Goal: Task Accomplishment & Management: Manage account settings

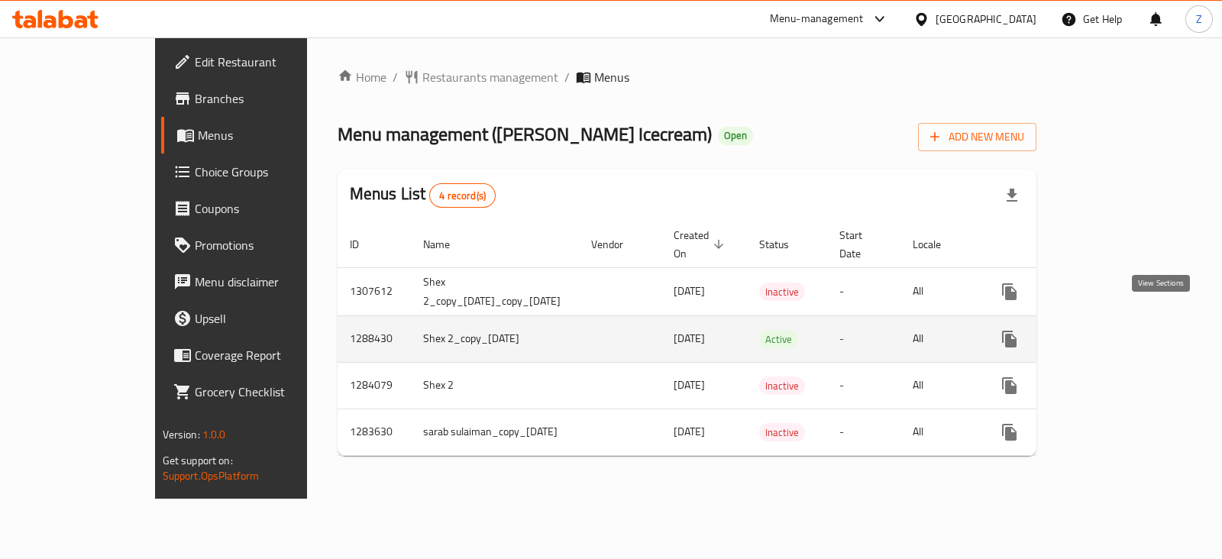
click at [1138, 326] on link "enhanced table" at bounding box center [1120, 339] width 37 height 37
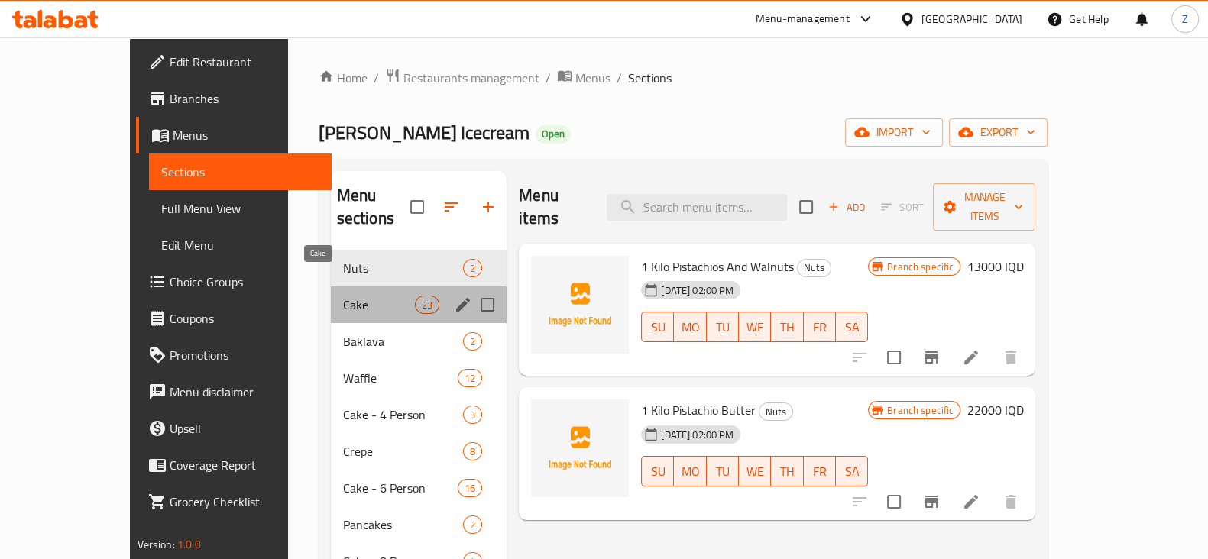
click at [345, 296] on span "Cake" at bounding box center [379, 305] width 72 height 18
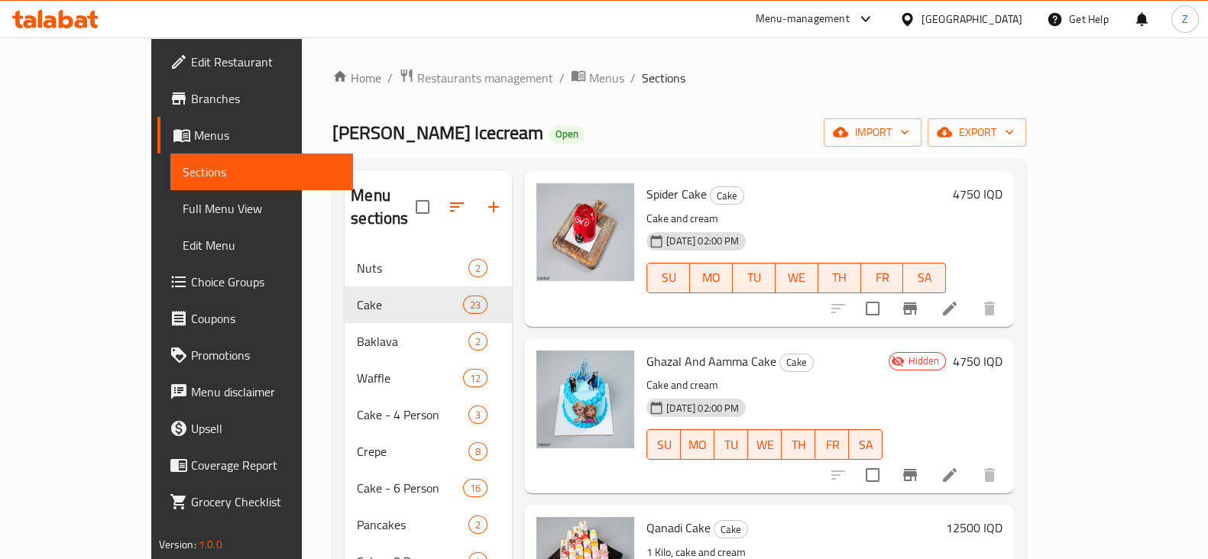
scroll to position [668, 0]
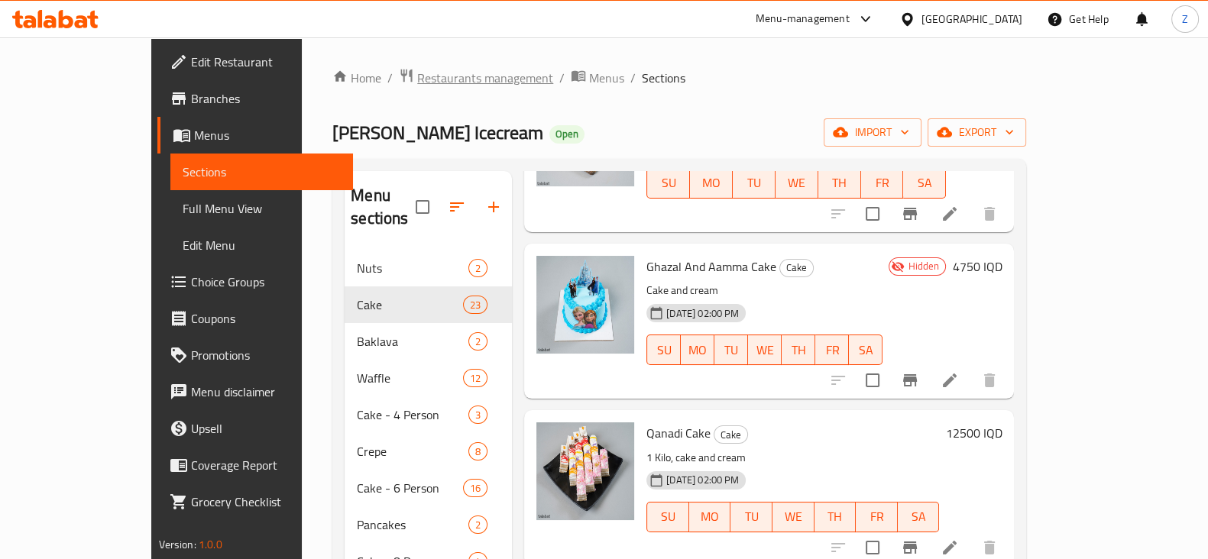
click at [417, 74] on span "Restaurants management" at bounding box center [485, 78] width 136 height 18
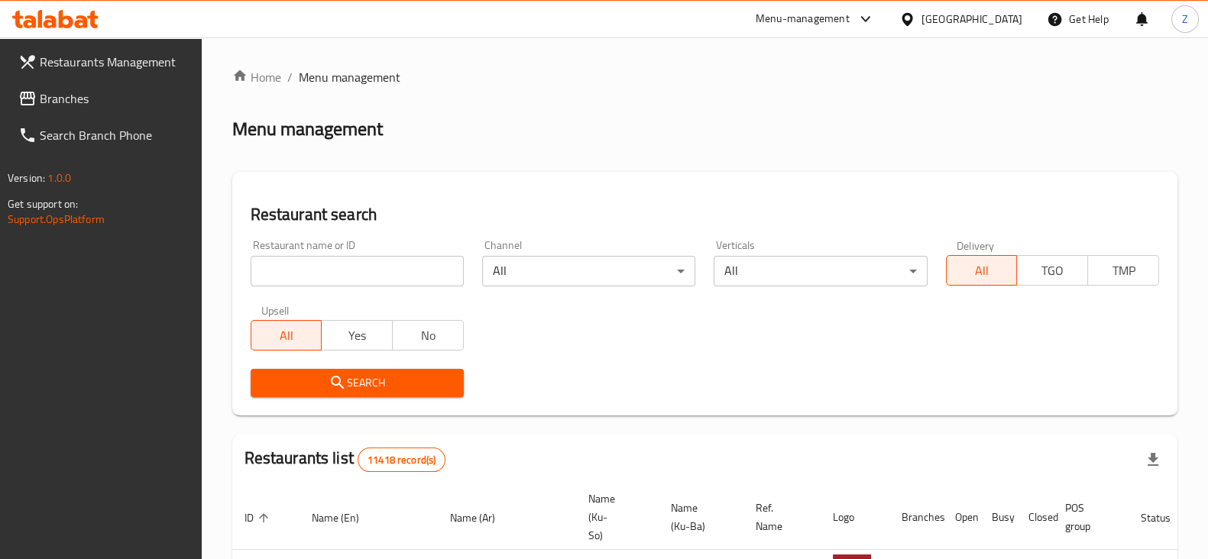
click at [408, 273] on input "search" at bounding box center [357, 271] width 213 height 31
type input "Qalat"
click button "Search" at bounding box center [357, 383] width 213 height 28
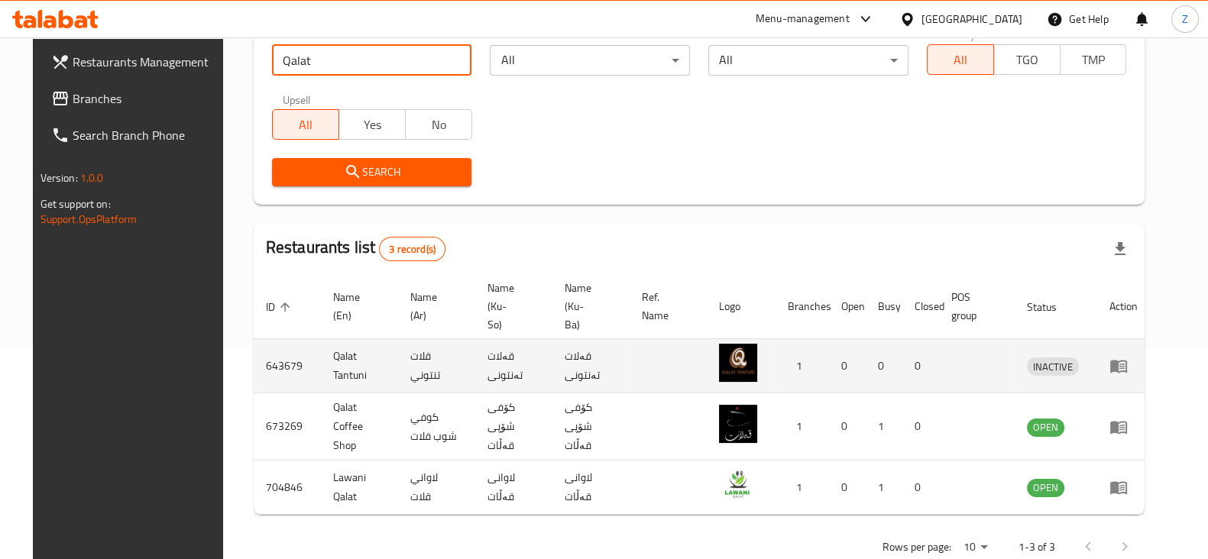
scroll to position [219, 0]
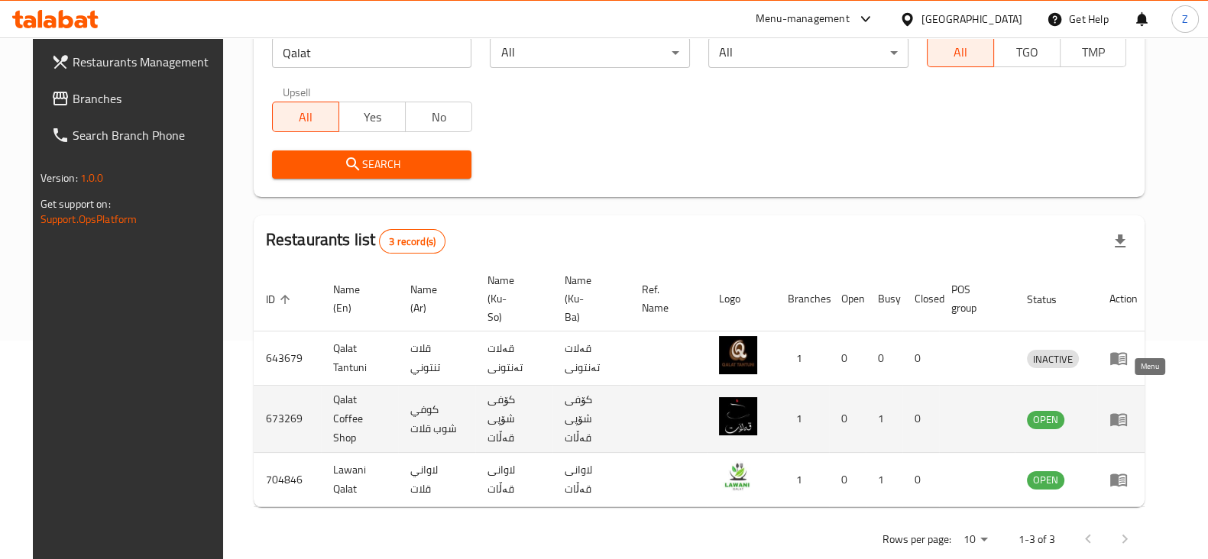
click at [1125, 417] on icon "enhanced table" at bounding box center [1121, 420] width 5 height 6
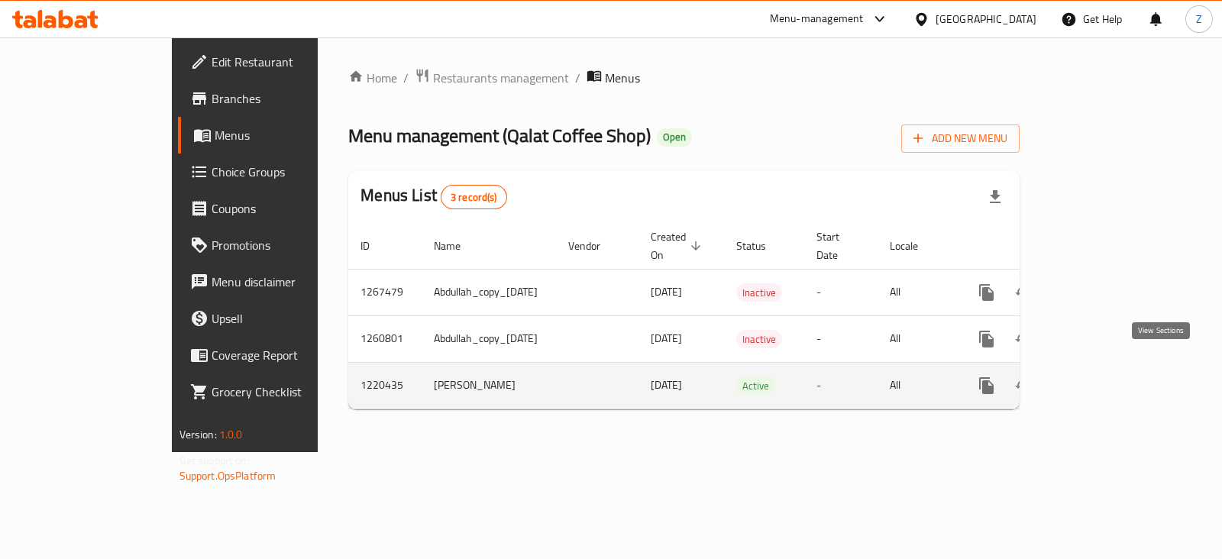
click at [1106, 377] on icon "enhanced table" at bounding box center [1097, 386] width 18 height 18
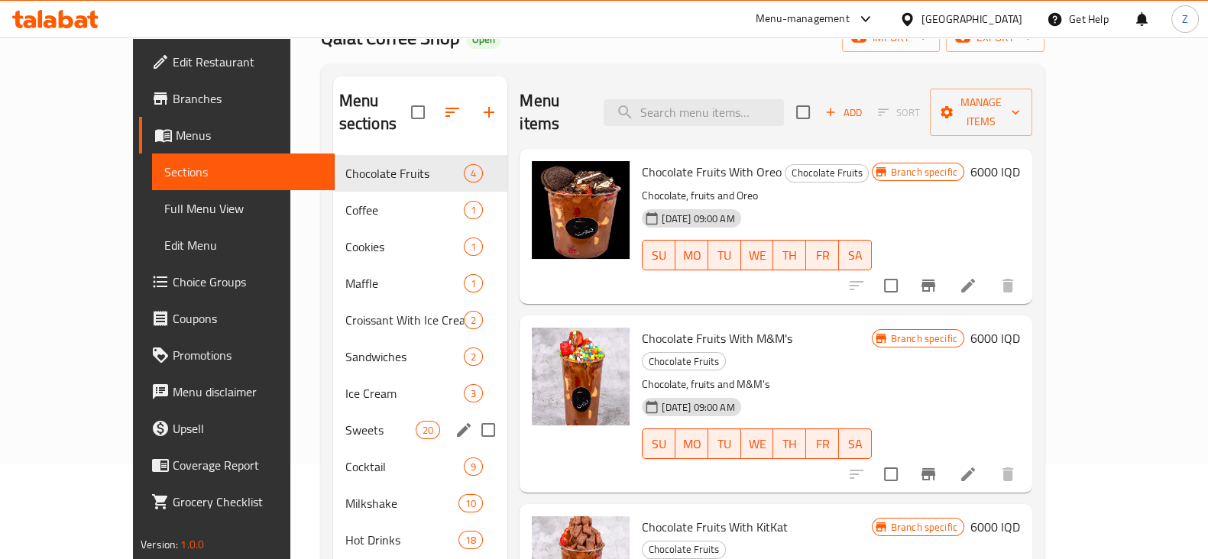
scroll to position [190, 0]
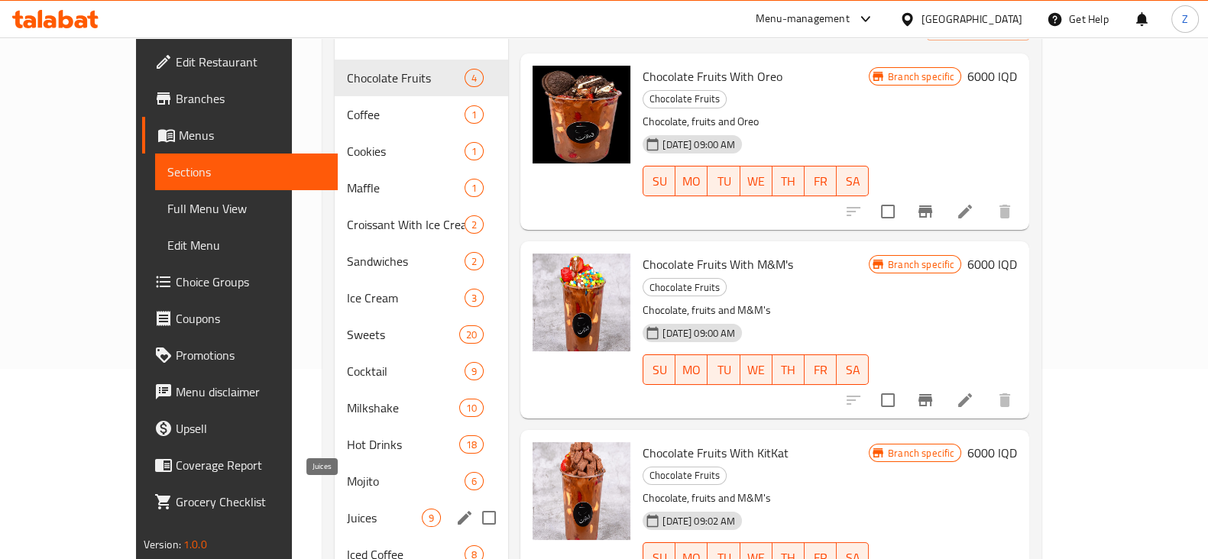
click at [347, 509] on span "Juices" at bounding box center [384, 518] width 75 height 18
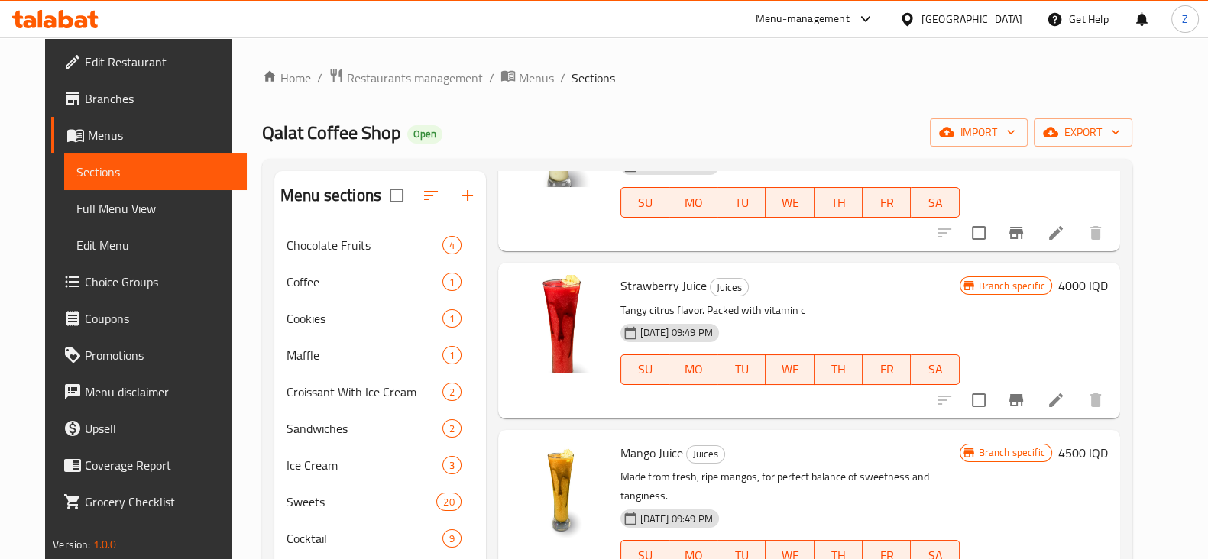
scroll to position [668, 0]
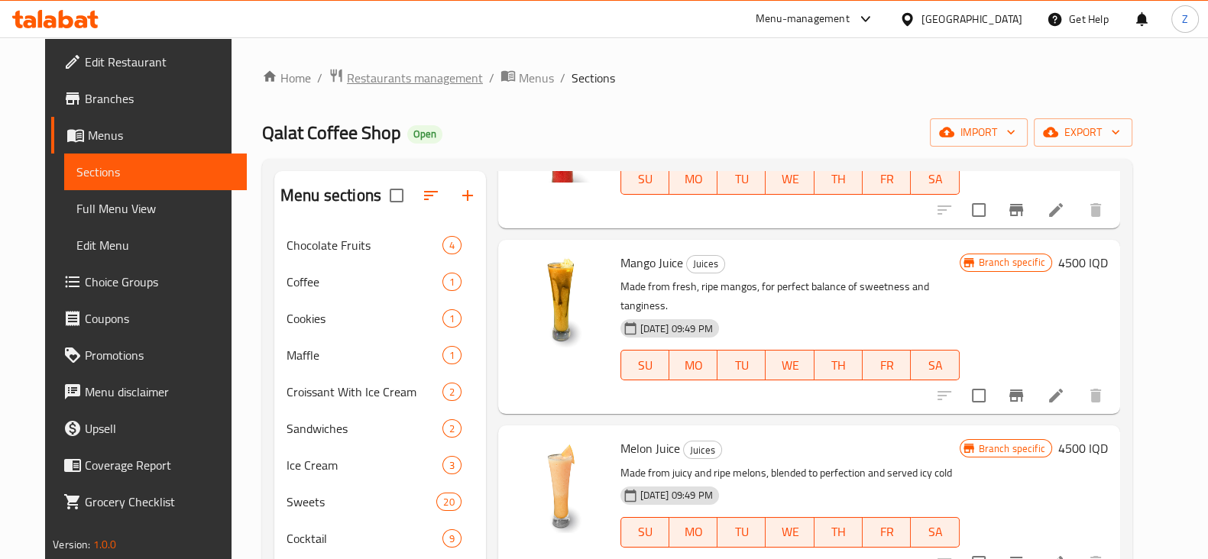
click at [417, 87] on span "Restaurants management" at bounding box center [415, 78] width 136 height 18
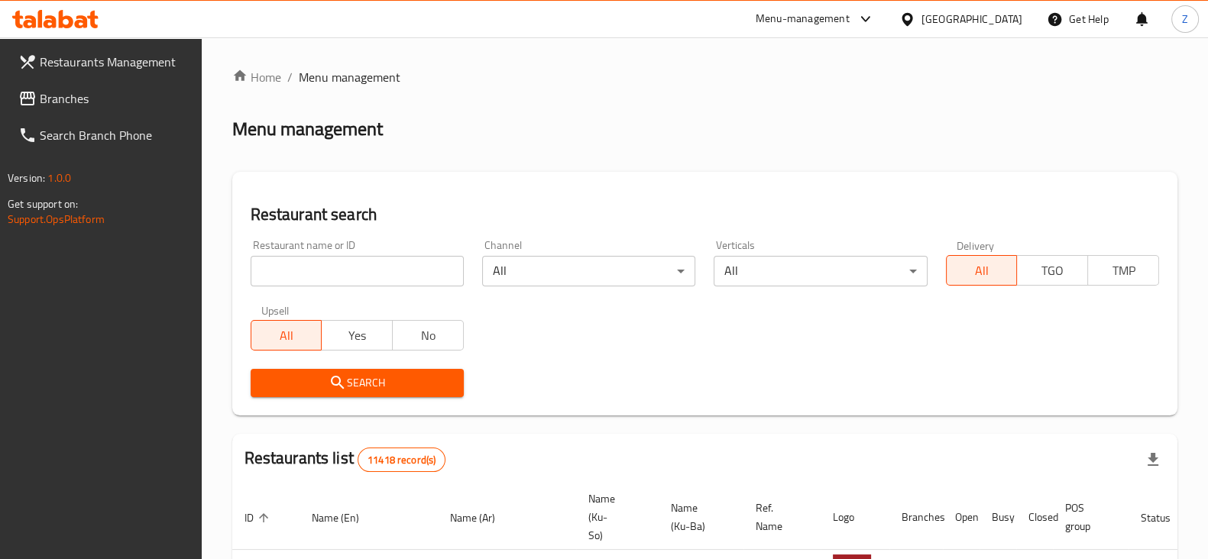
click at [380, 266] on input "search" at bounding box center [357, 271] width 213 height 31
type input "Manqal"
click button "Search" at bounding box center [357, 383] width 213 height 28
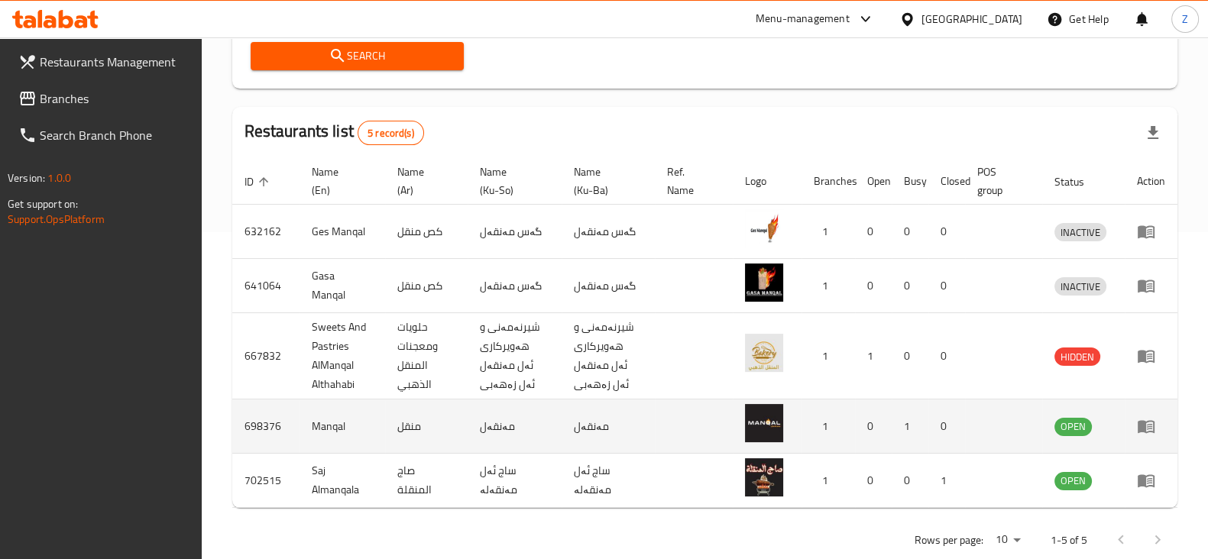
scroll to position [358, 0]
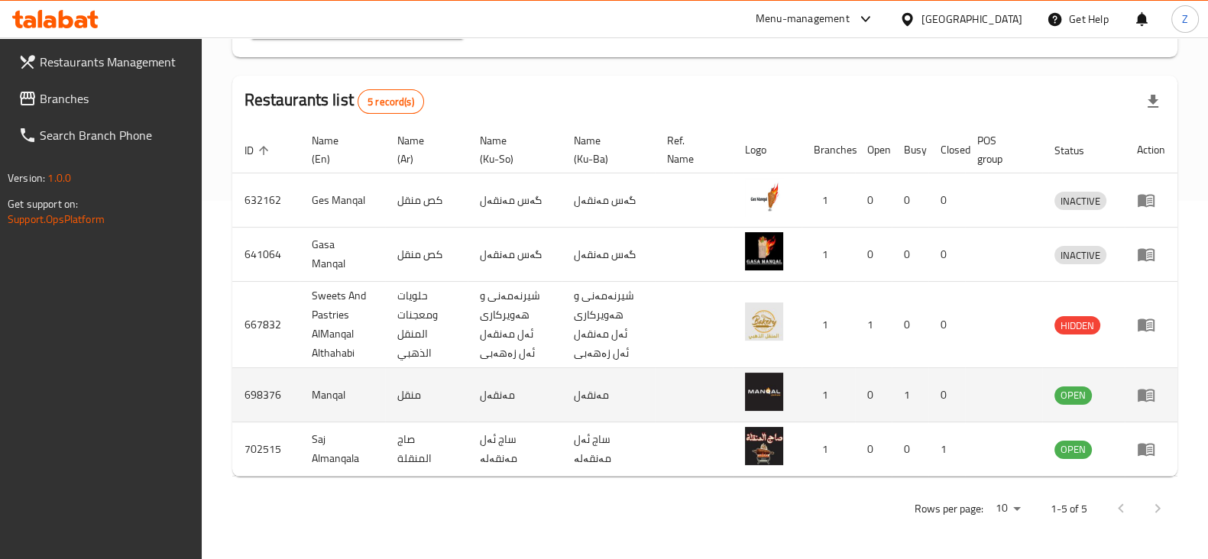
click at [1148, 403] on icon "enhanced table" at bounding box center [1146, 395] width 18 height 18
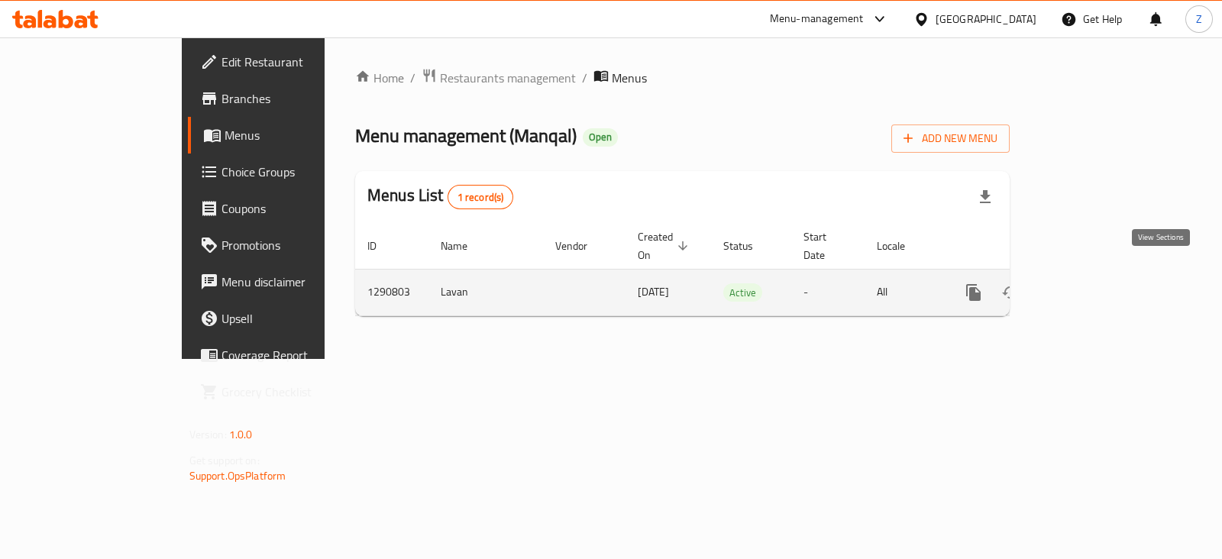
click at [1093, 283] on icon "enhanced table" at bounding box center [1084, 292] width 18 height 18
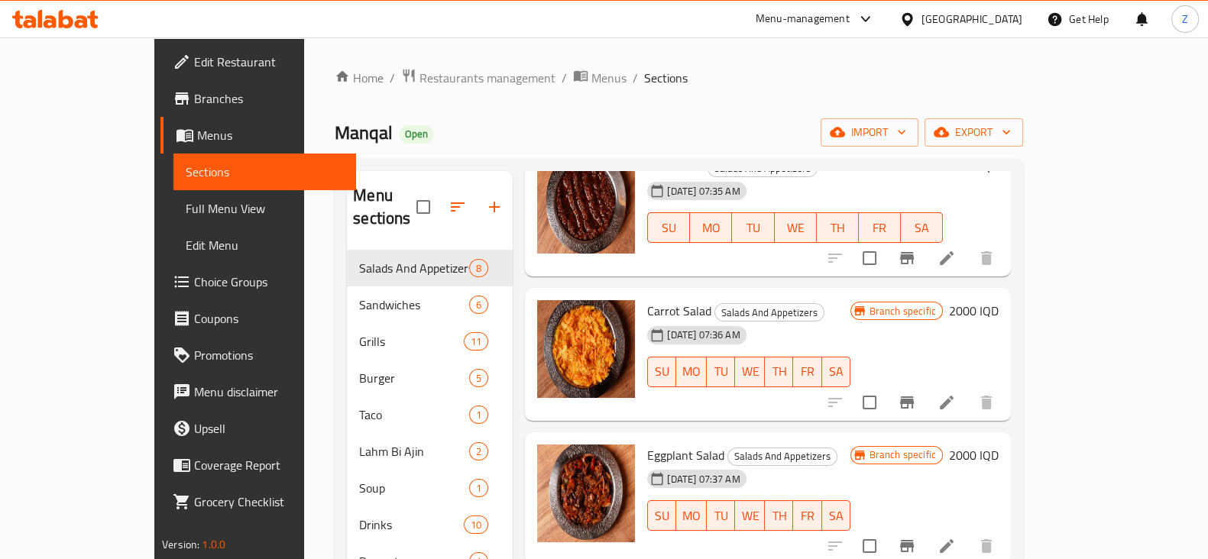
scroll to position [286, 0]
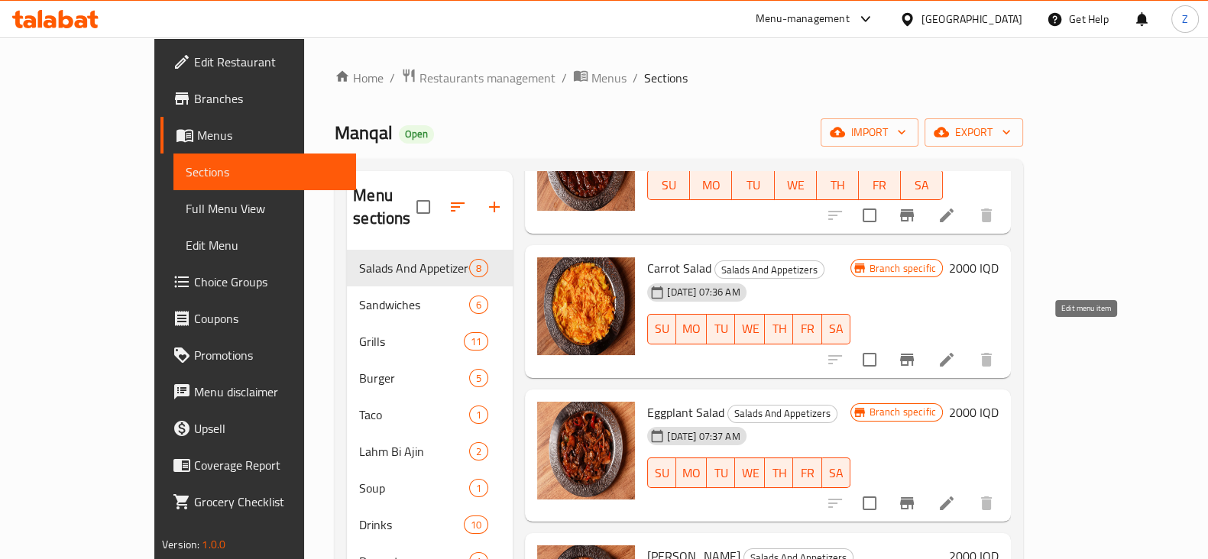
click at [956, 351] on icon at bounding box center [946, 360] width 18 height 18
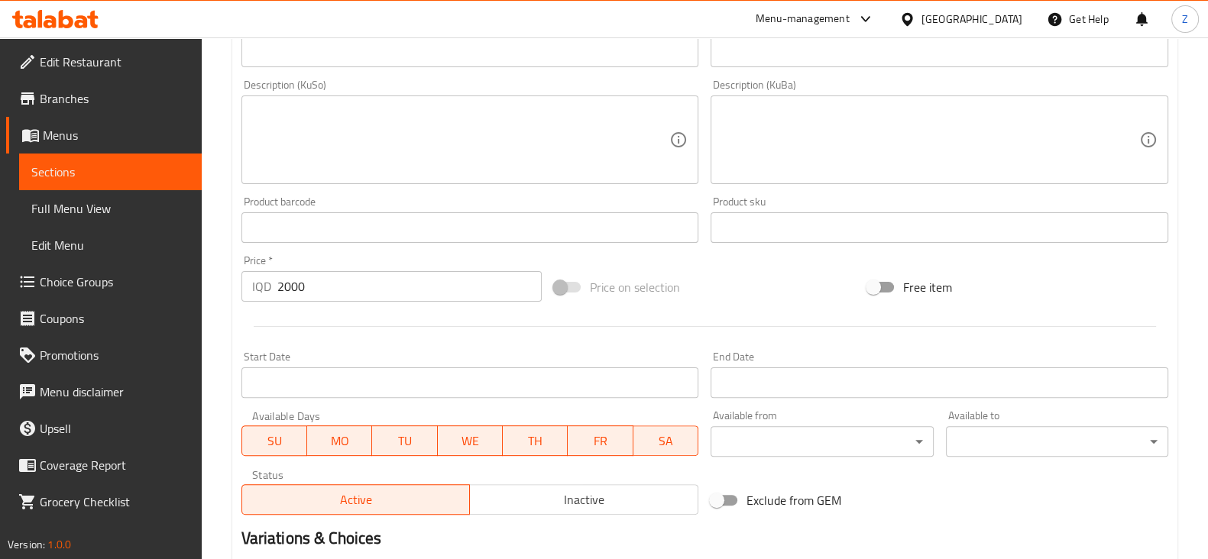
scroll to position [717, 0]
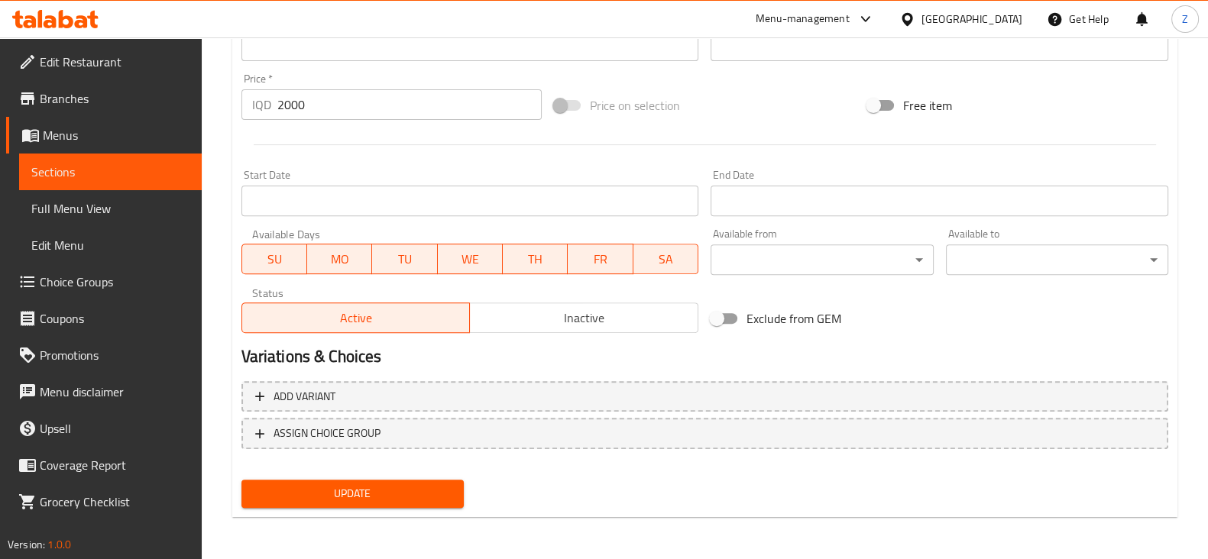
click at [568, 321] on span "Inactive" at bounding box center [584, 318] width 216 height 22
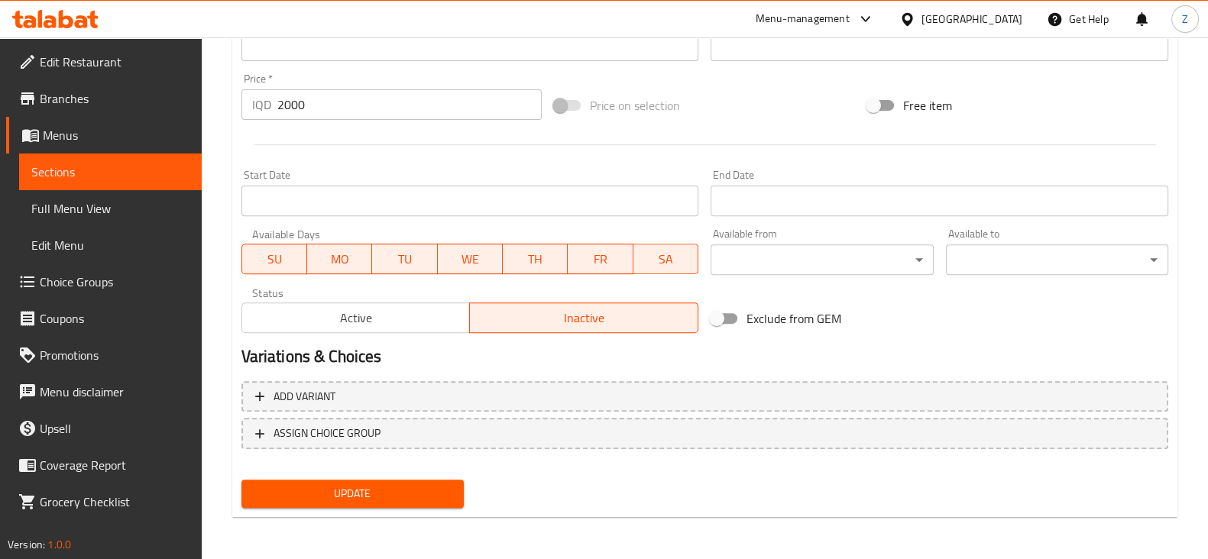
click at [366, 490] on span "Update" at bounding box center [353, 493] width 198 height 19
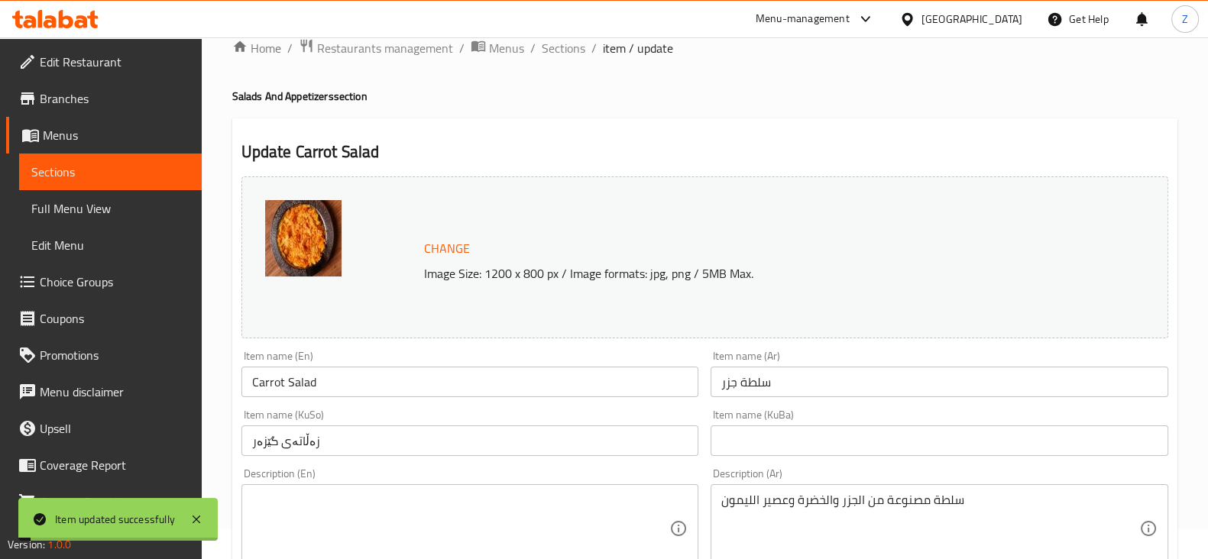
scroll to position [0, 0]
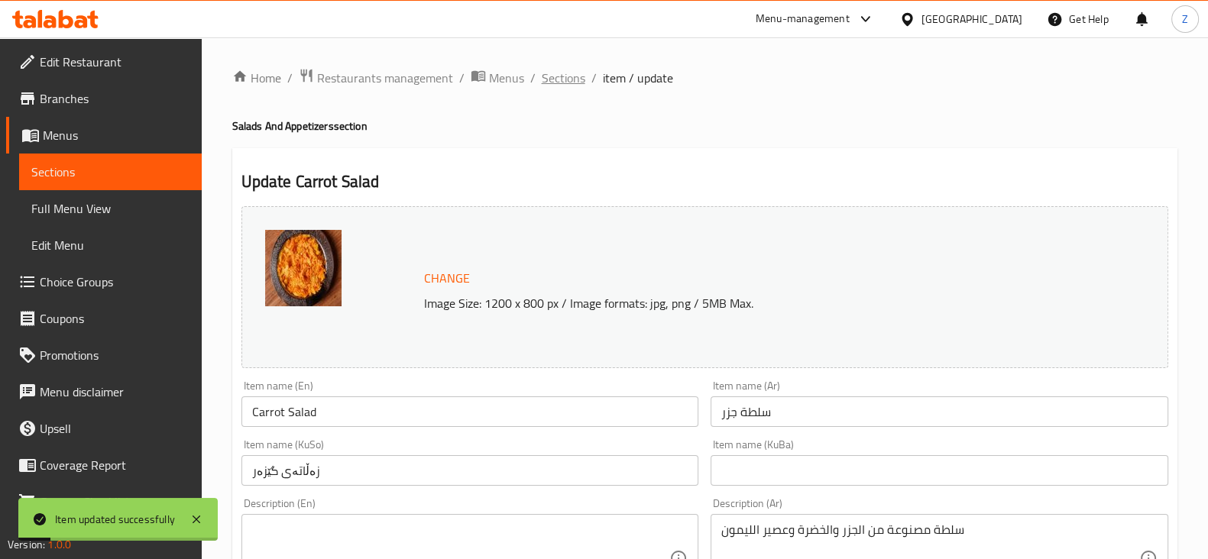
click at [550, 79] on span "Sections" at bounding box center [564, 78] width 44 height 18
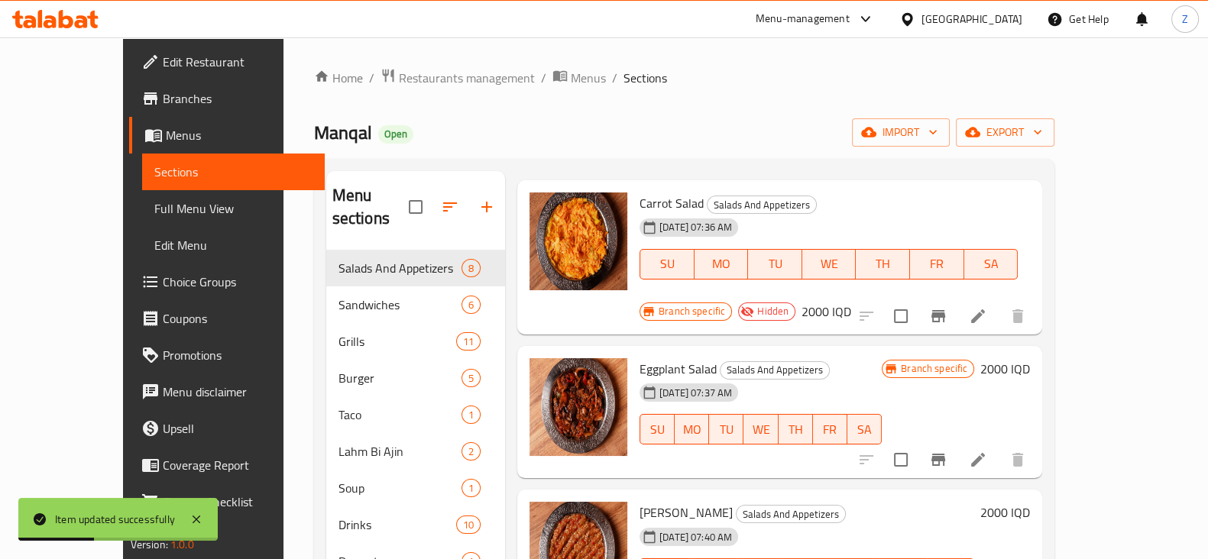
scroll to position [381, 0]
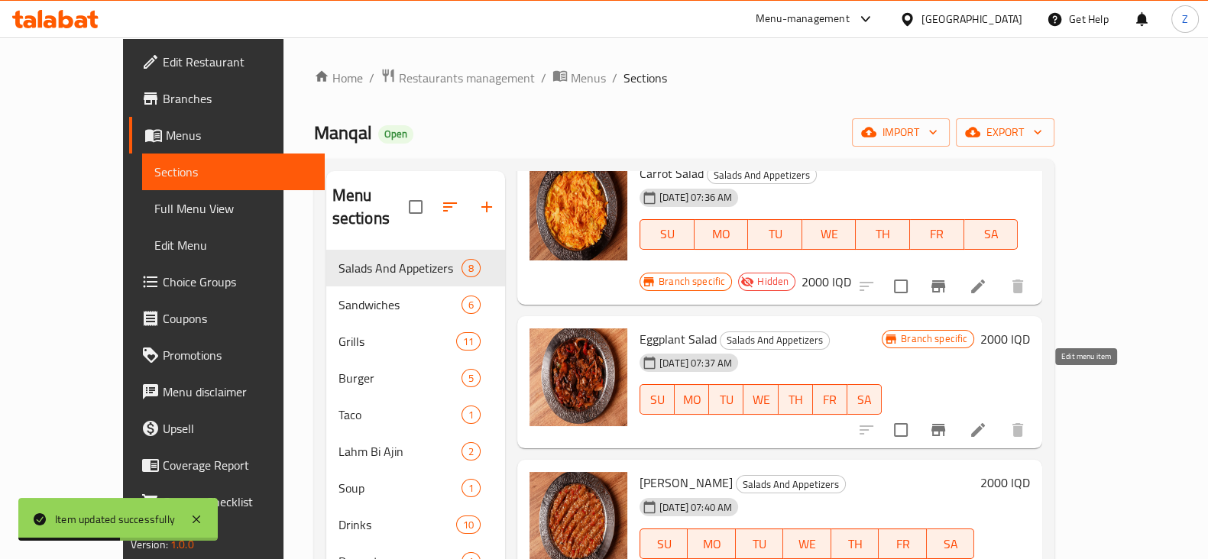
click at [987, 421] on icon at bounding box center [978, 430] width 18 height 18
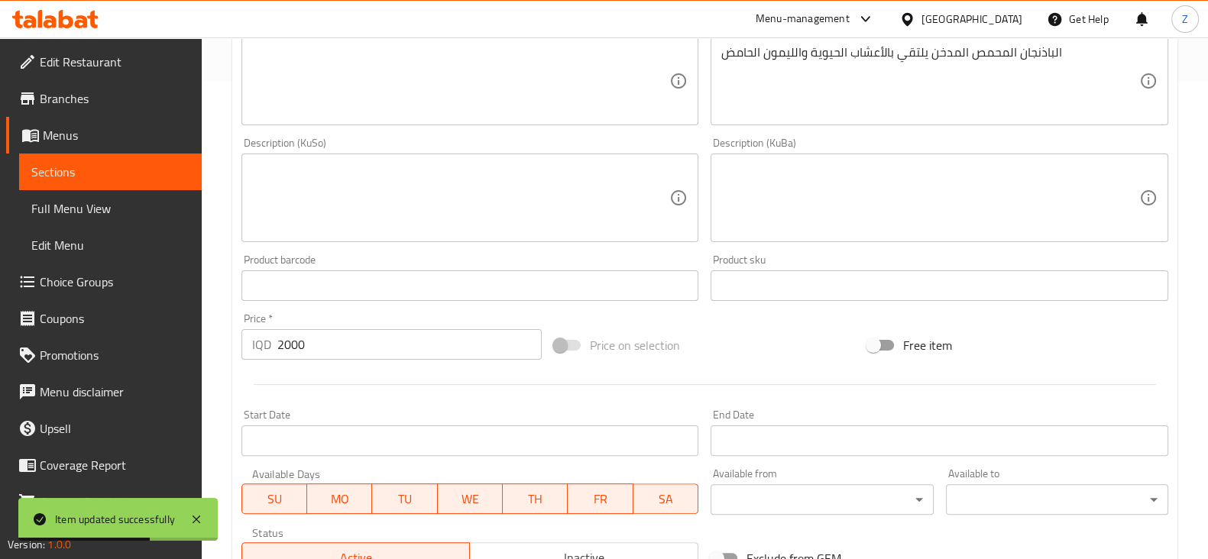
scroll to position [717, 0]
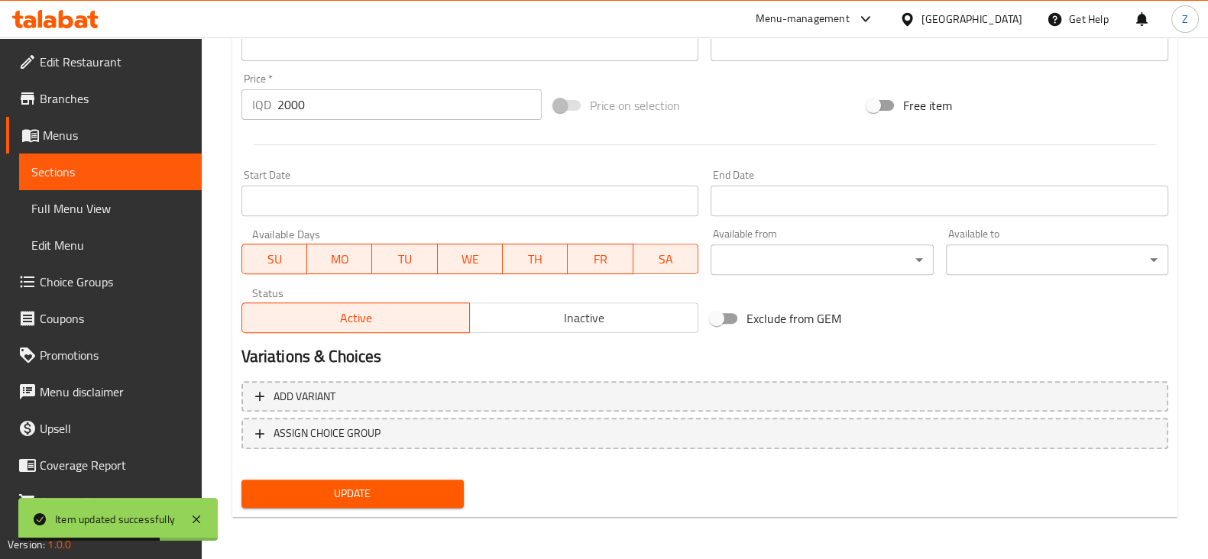
click at [561, 317] on span "Inactive" at bounding box center [584, 318] width 216 height 22
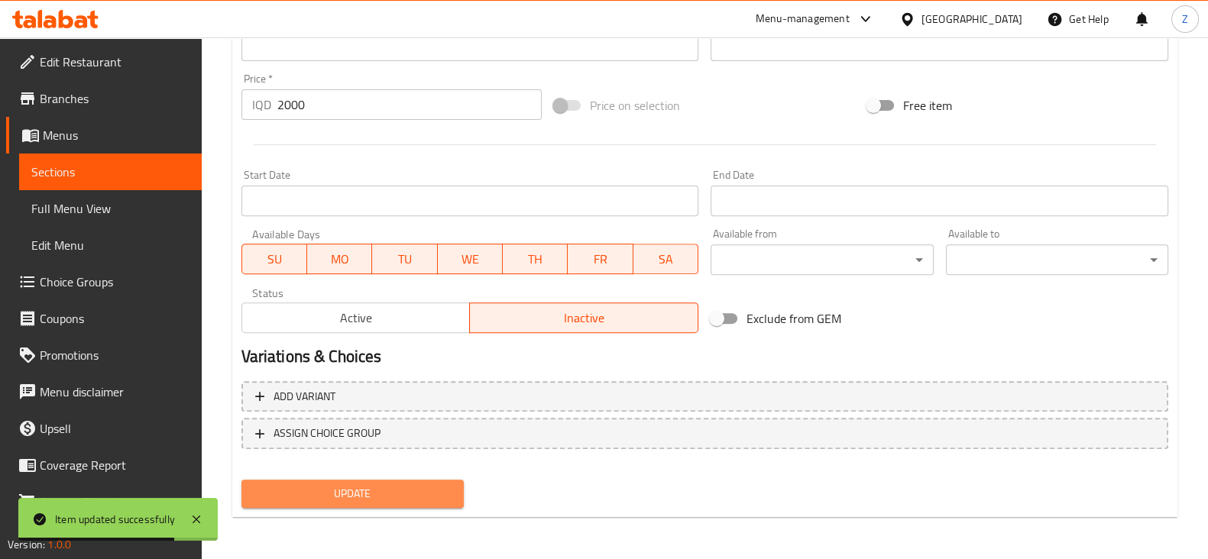
click at [426, 486] on span "Update" at bounding box center [353, 493] width 198 height 19
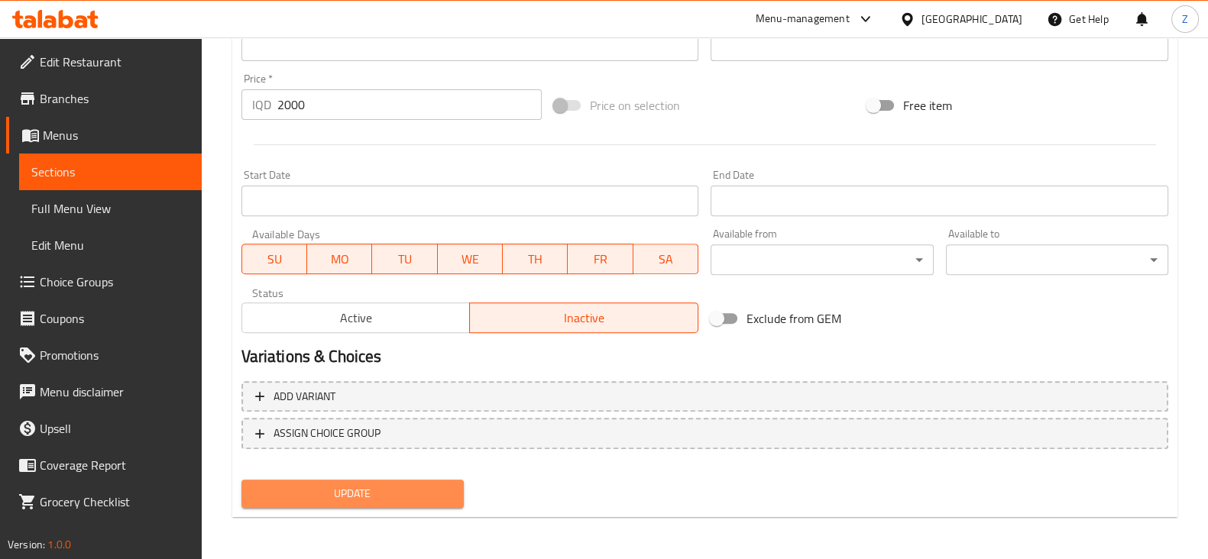
click at [381, 490] on span "Update" at bounding box center [353, 493] width 198 height 19
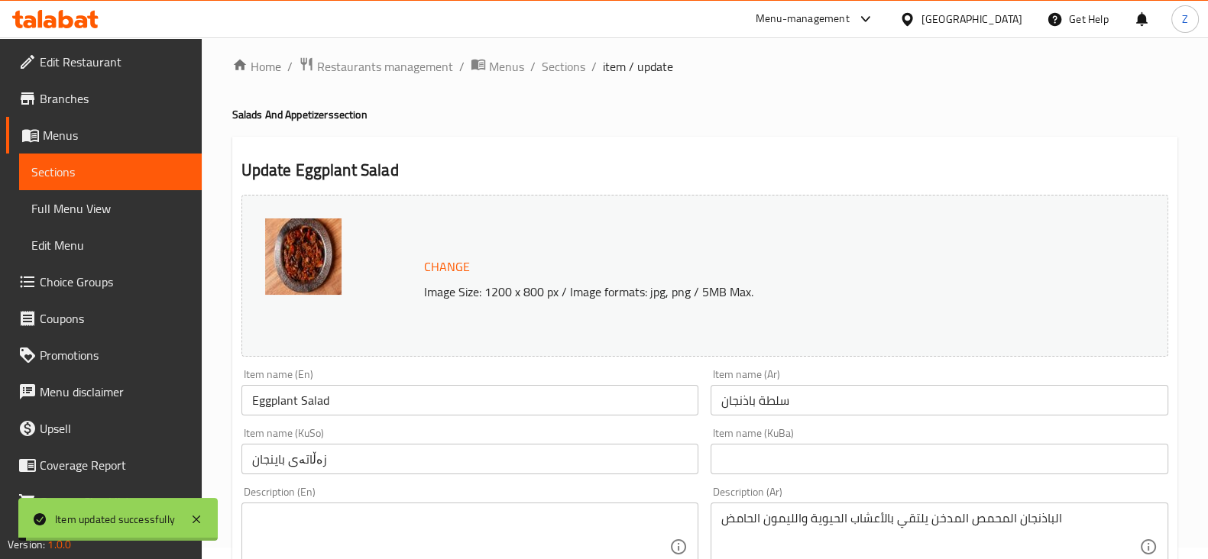
scroll to position [0, 0]
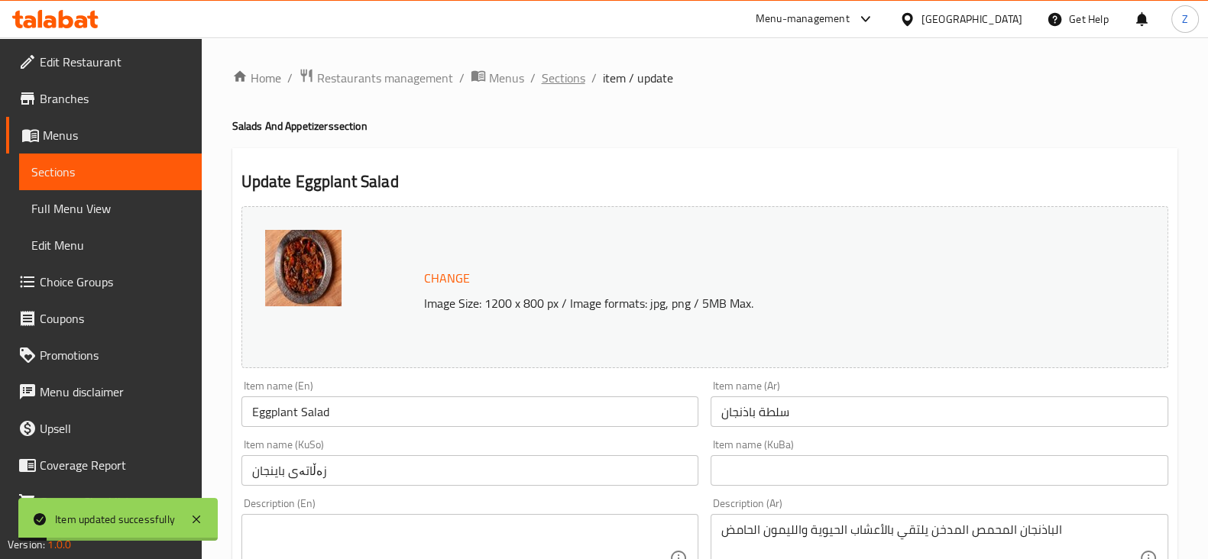
click at [571, 76] on span "Sections" at bounding box center [564, 78] width 44 height 18
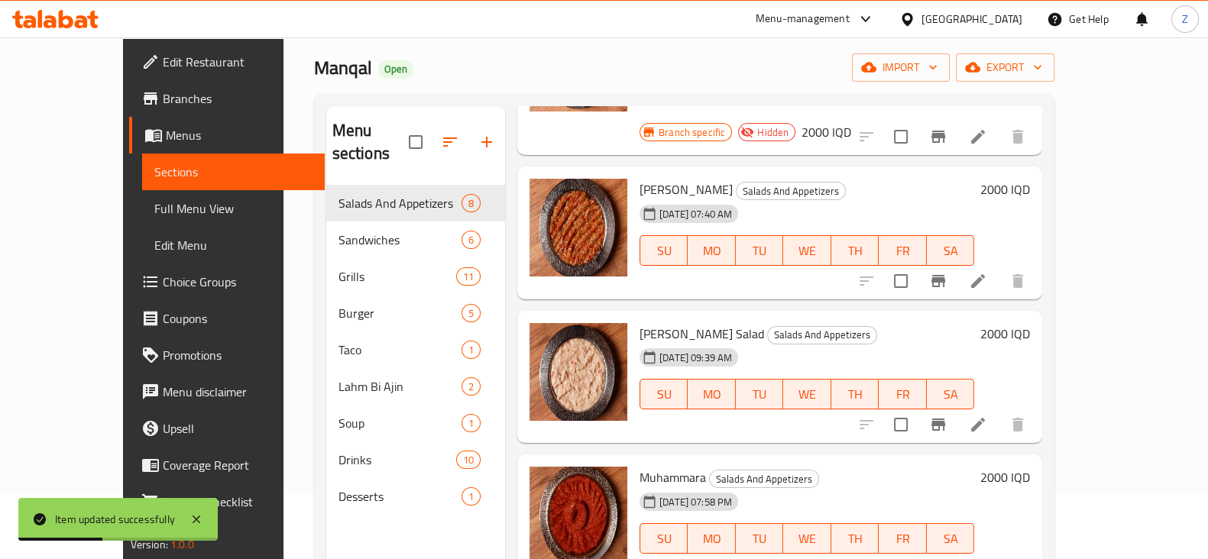
scroll to position [95, 0]
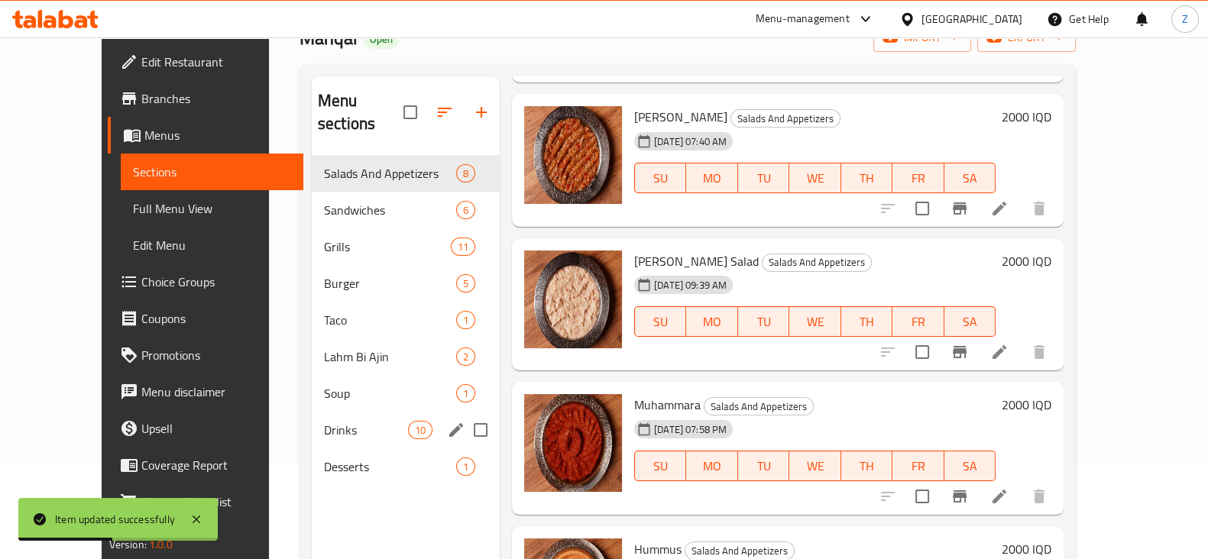
click at [324, 416] on div "Drinks 10" at bounding box center [406, 430] width 188 height 37
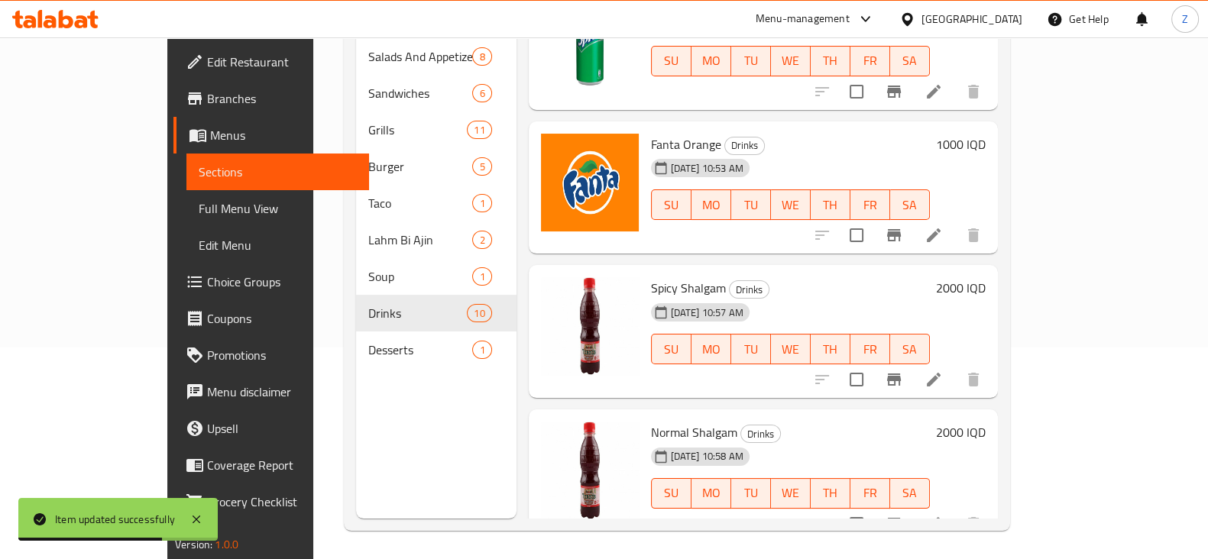
scroll to position [214, 0]
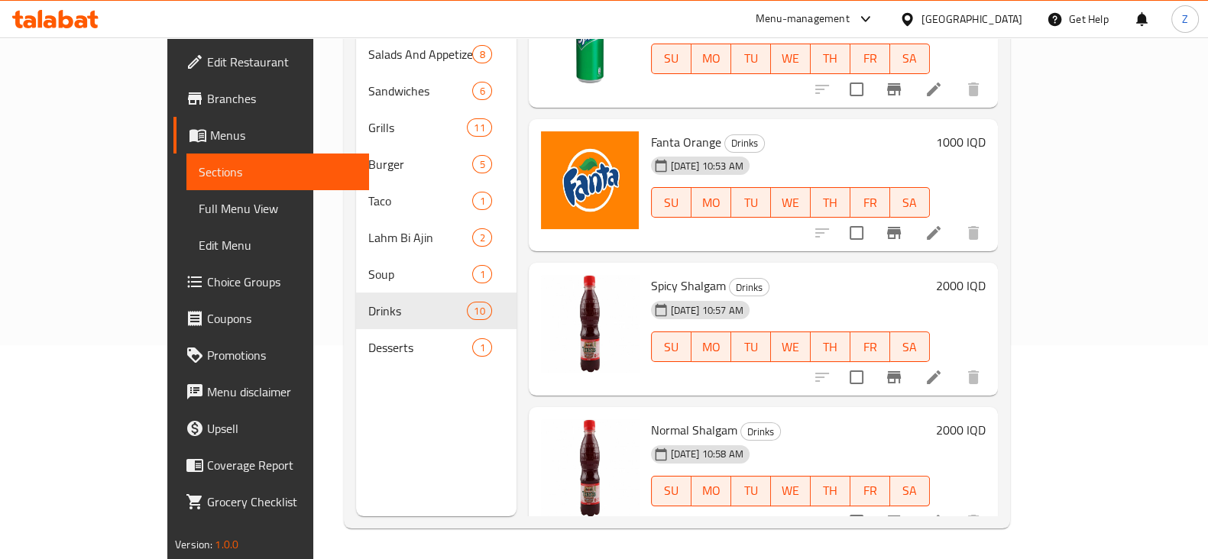
click at [71, 28] on div at bounding box center [55, 19] width 111 height 31
click at [69, 21] on icon at bounding box center [66, 19] width 15 height 18
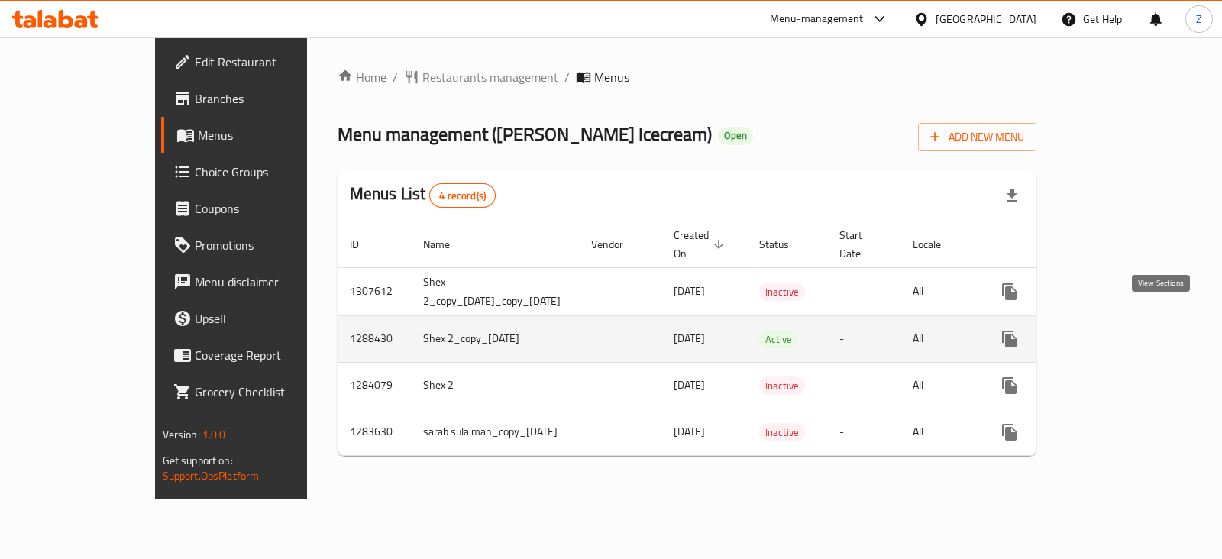
click at [1129, 330] on icon "enhanced table" at bounding box center [1120, 339] width 18 height 18
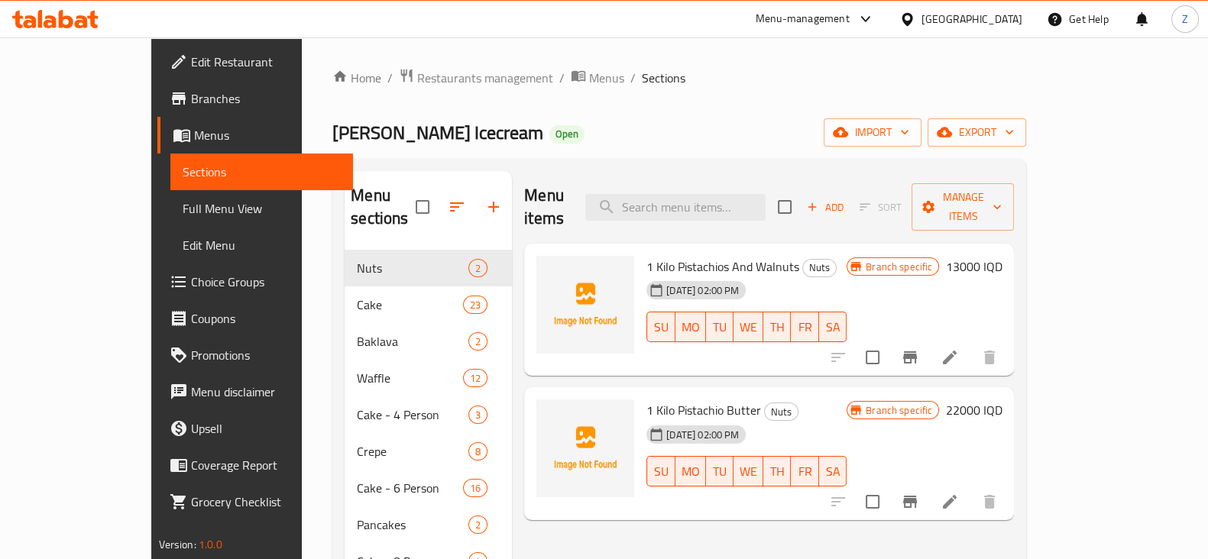
click at [367, 60] on div "Home / Restaurants management / Menus / Sections Laviano Icecream Open import e…" at bounding box center [679, 442] width 755 height 811
click at [417, 69] on span "Restaurants management" at bounding box center [485, 78] width 136 height 18
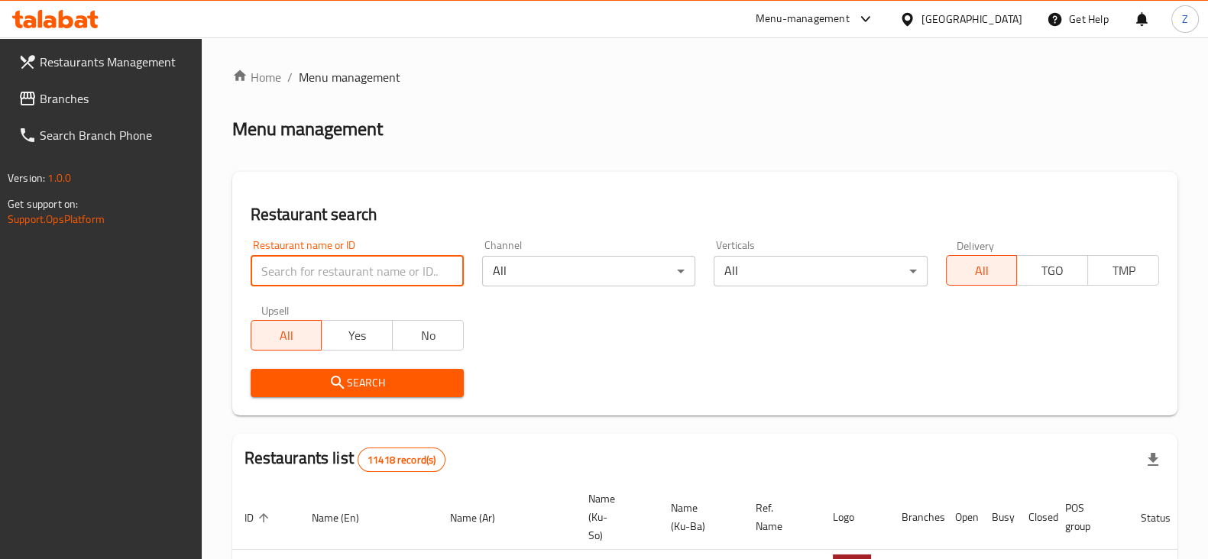
click at [368, 274] on input "search" at bounding box center [357, 271] width 213 height 31
type input "Taybat"
click button "Search" at bounding box center [357, 383] width 213 height 28
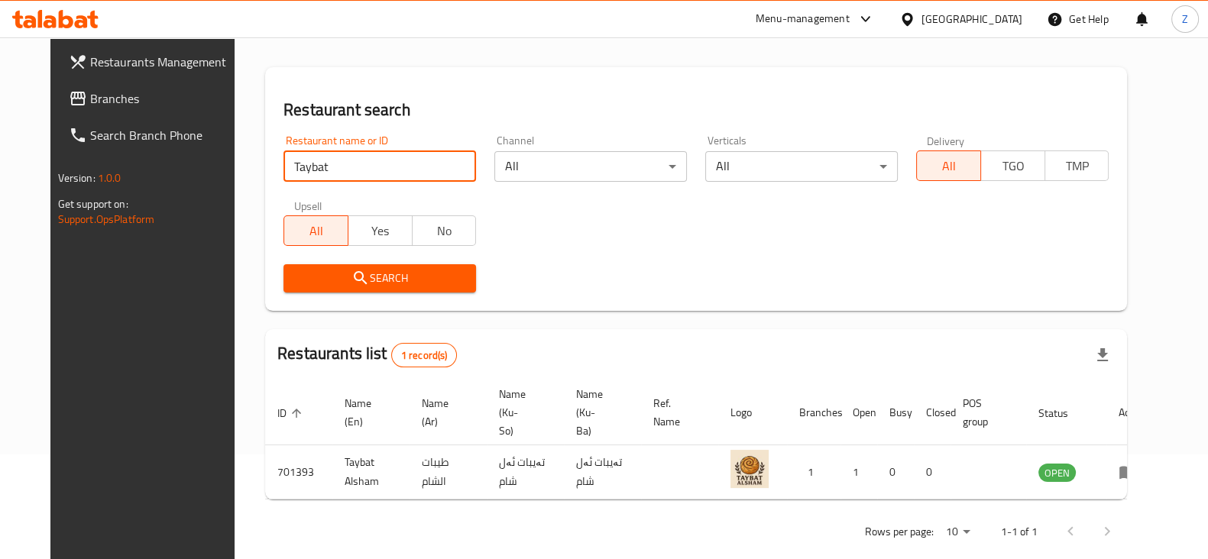
scroll to position [110, 0]
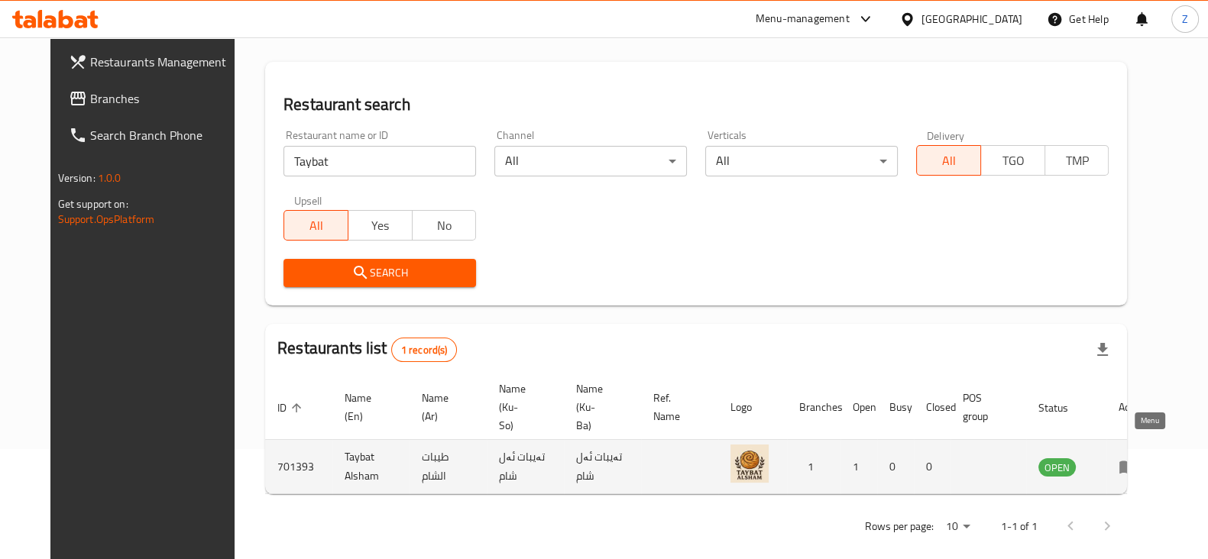
click at [1137, 458] on icon "enhanced table" at bounding box center [1127, 467] width 18 height 18
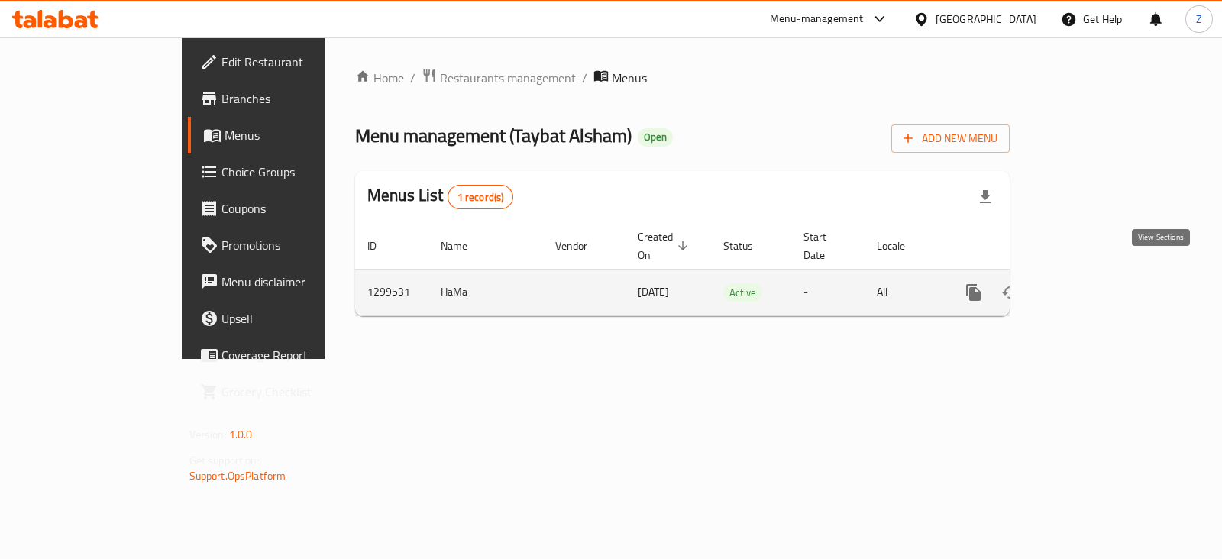
click at [1093, 283] on icon "enhanced table" at bounding box center [1084, 292] width 18 height 18
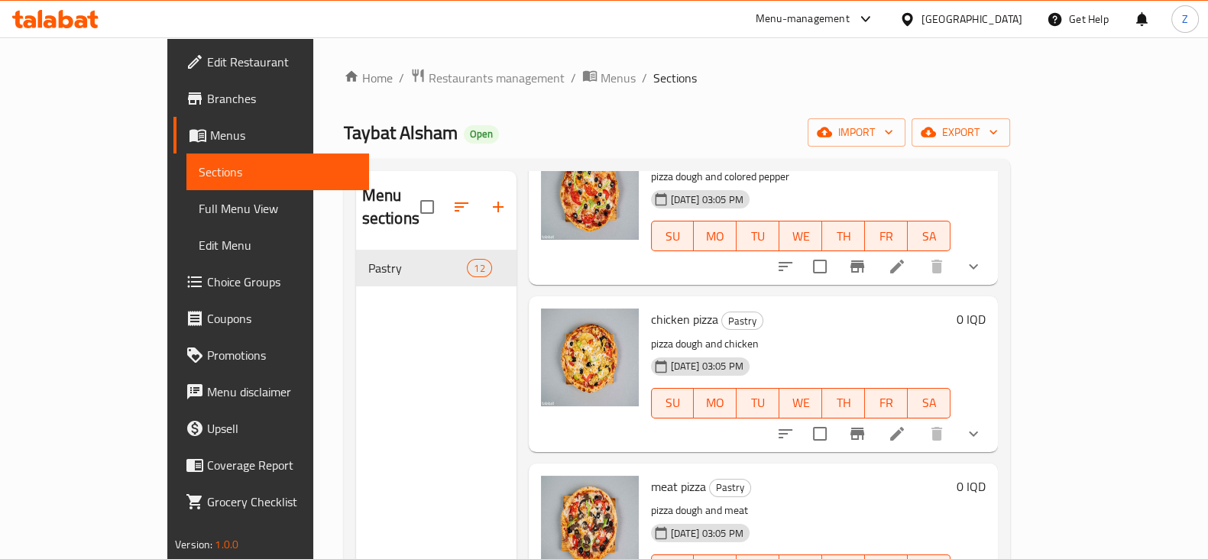
scroll to position [1458, 0]
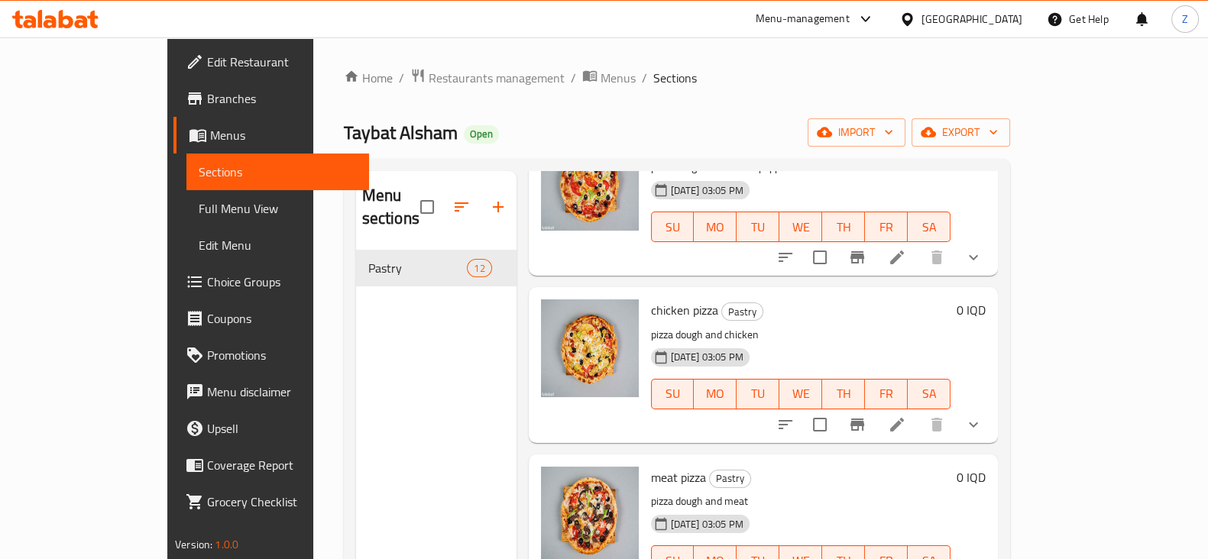
click at [906, 416] on icon at bounding box center [897, 425] width 18 height 18
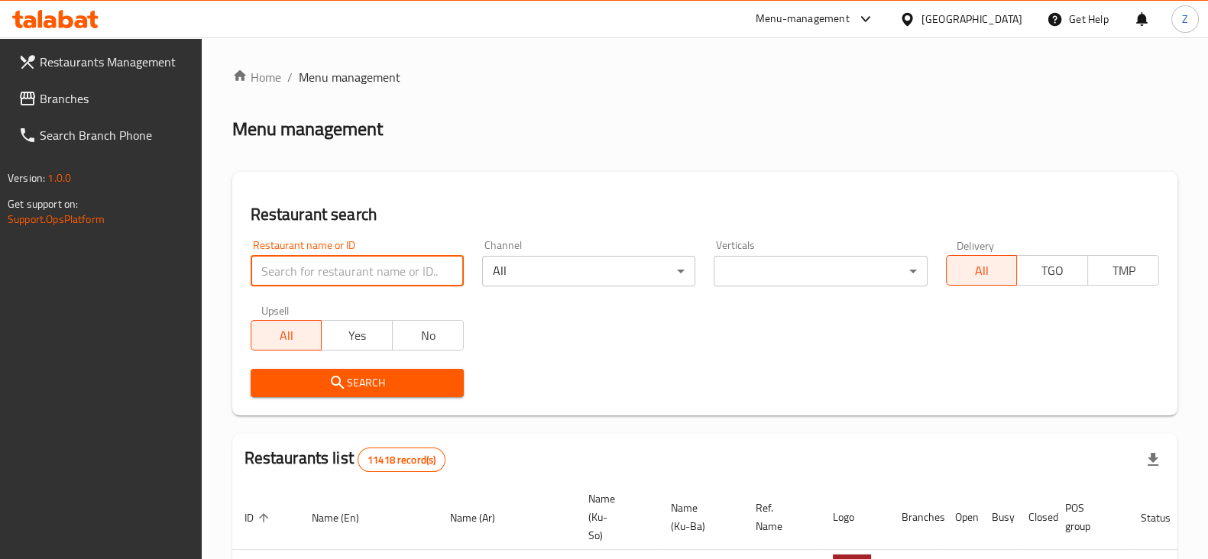
click at [403, 274] on input "search" at bounding box center [357, 271] width 213 height 31
type input "Taybat"
click button "Search" at bounding box center [357, 383] width 213 height 28
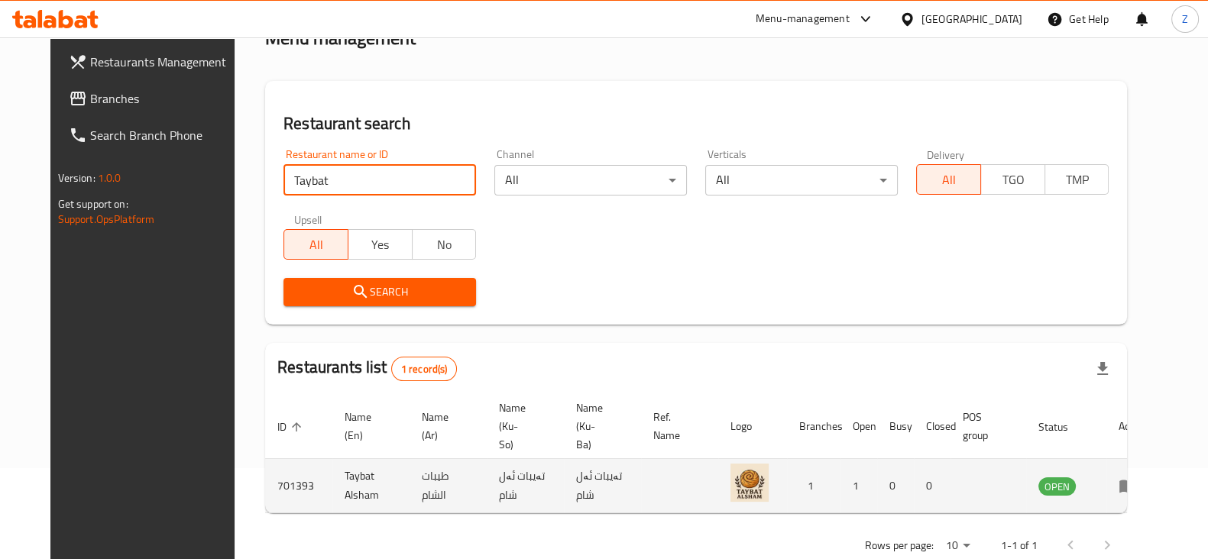
scroll to position [110, 0]
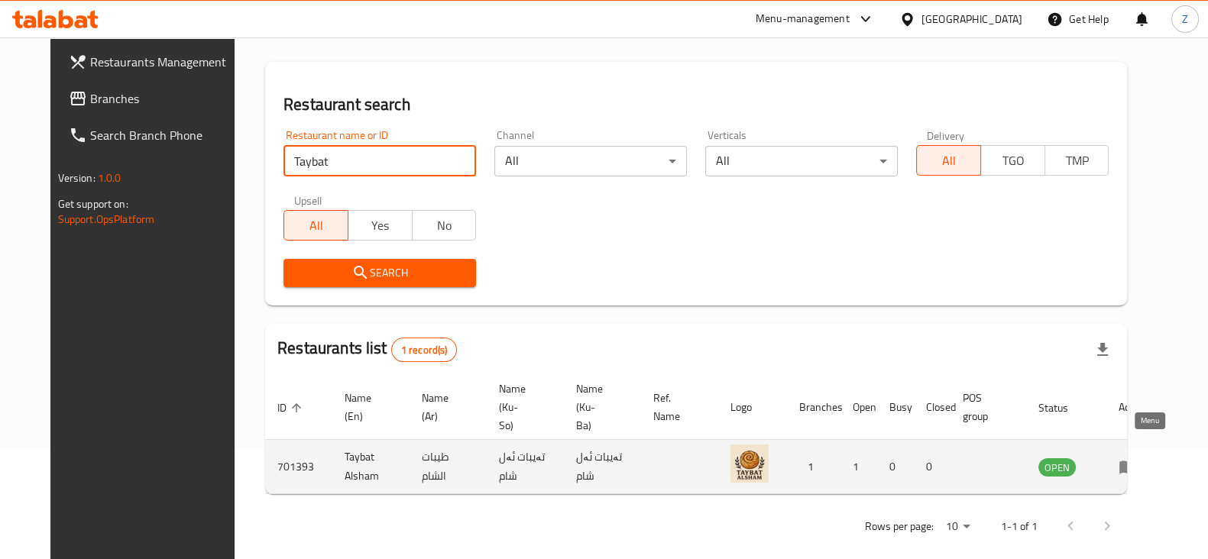
click at [1159, 448] on td "enhanced table" at bounding box center [1132, 467] width 53 height 54
click at [1147, 458] on link "enhanced table" at bounding box center [1132, 467] width 28 height 18
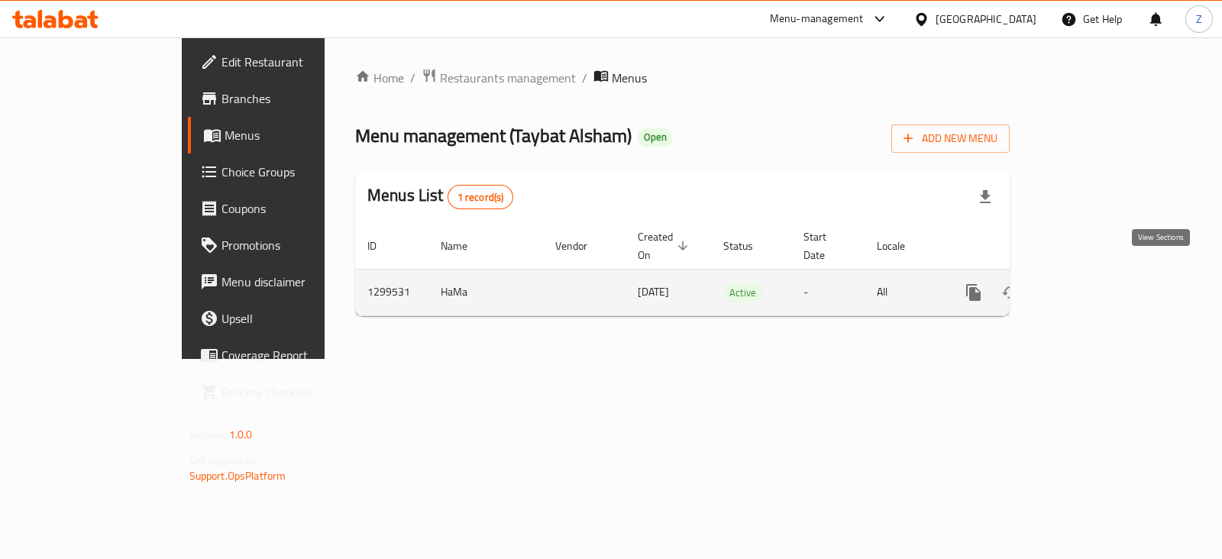
click at [1093, 283] on icon "enhanced table" at bounding box center [1084, 292] width 18 height 18
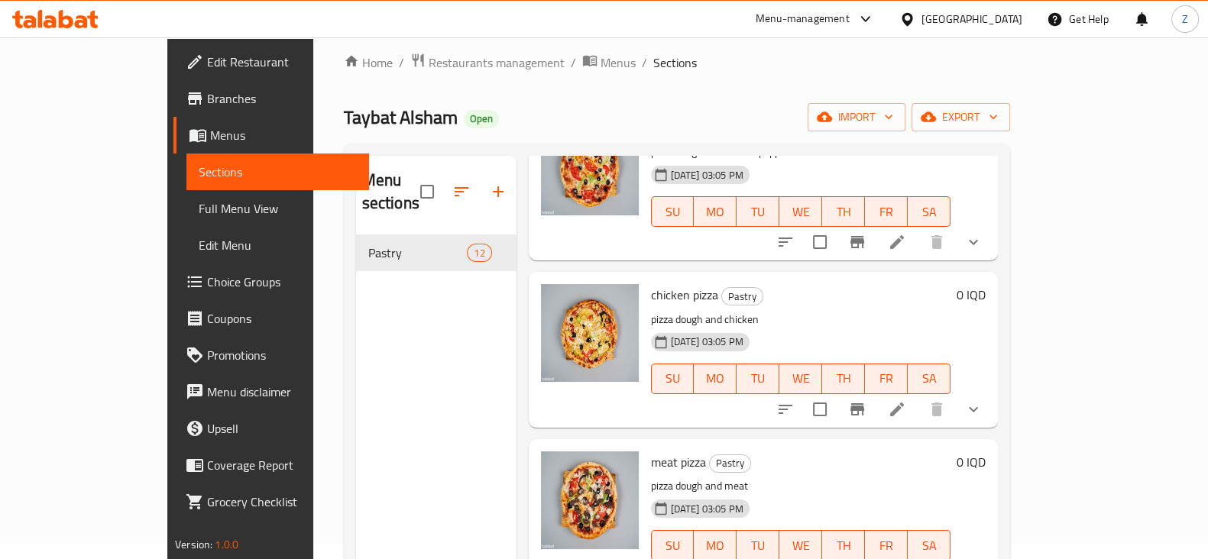
scroll to position [214, 0]
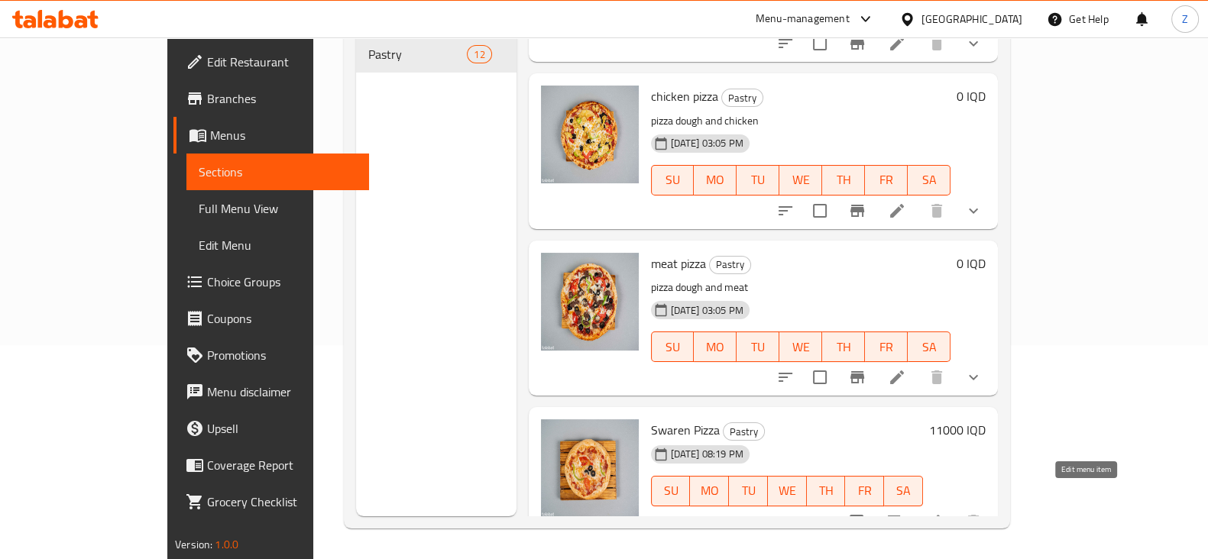
click at [940, 515] on icon at bounding box center [934, 522] width 14 height 14
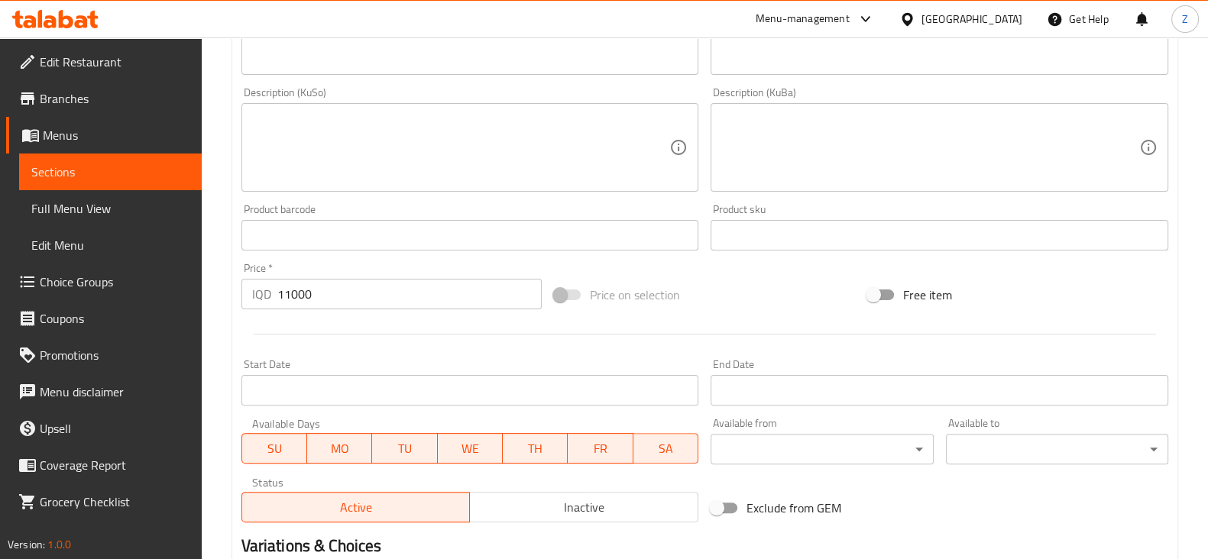
scroll to position [526, 0]
click at [299, 301] on input "11000" at bounding box center [409, 295] width 265 height 31
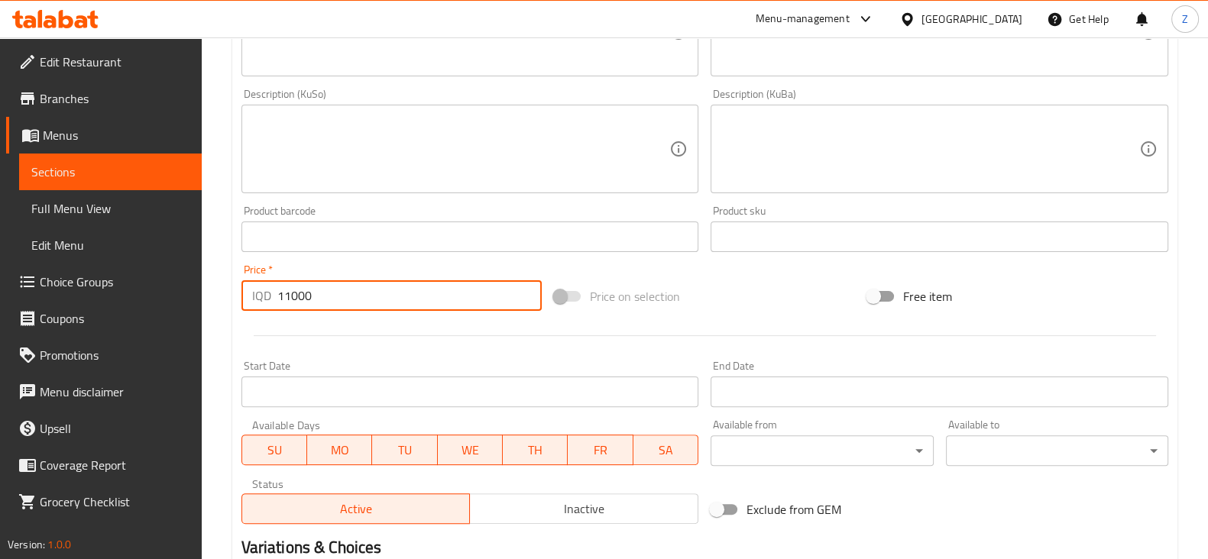
click at [299, 301] on input "11000" at bounding box center [409, 295] width 265 height 31
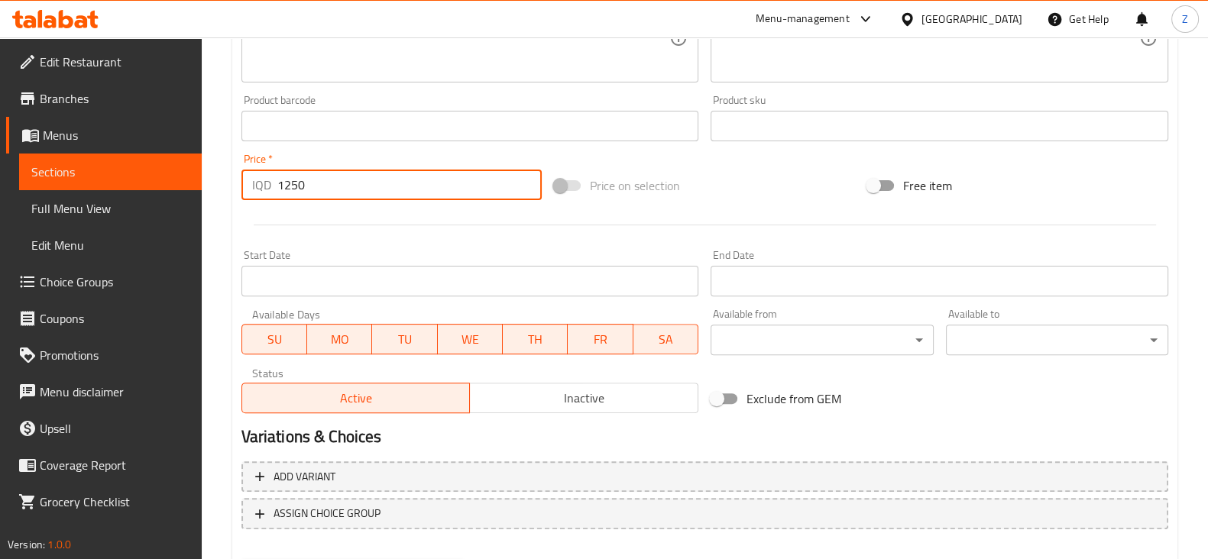
scroll to position [717, 0]
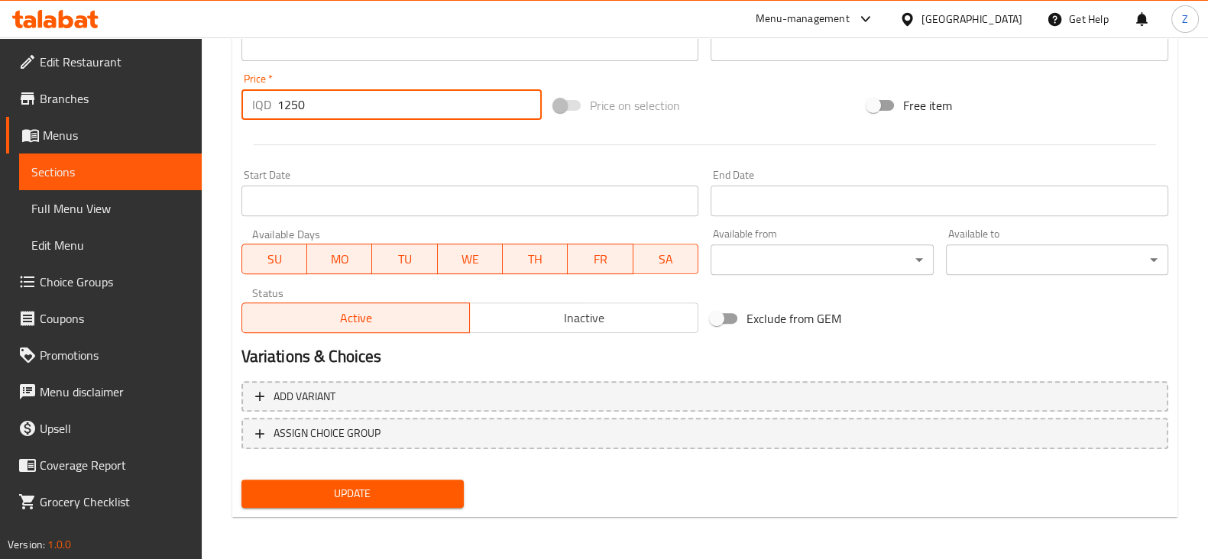
type input "1250"
click at [420, 492] on span "Update" at bounding box center [353, 493] width 198 height 19
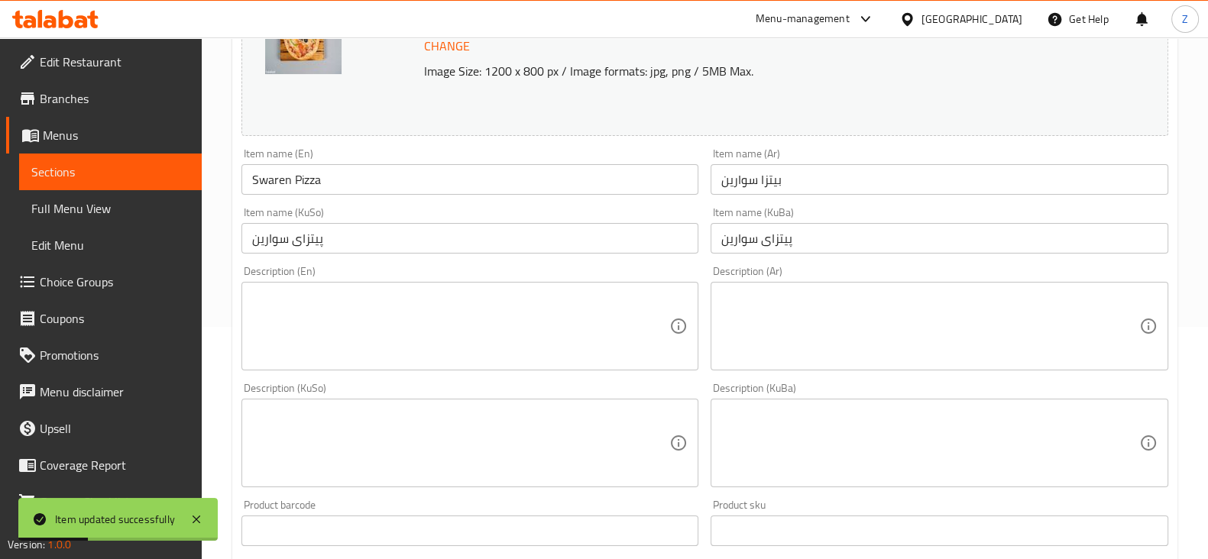
scroll to position [0, 0]
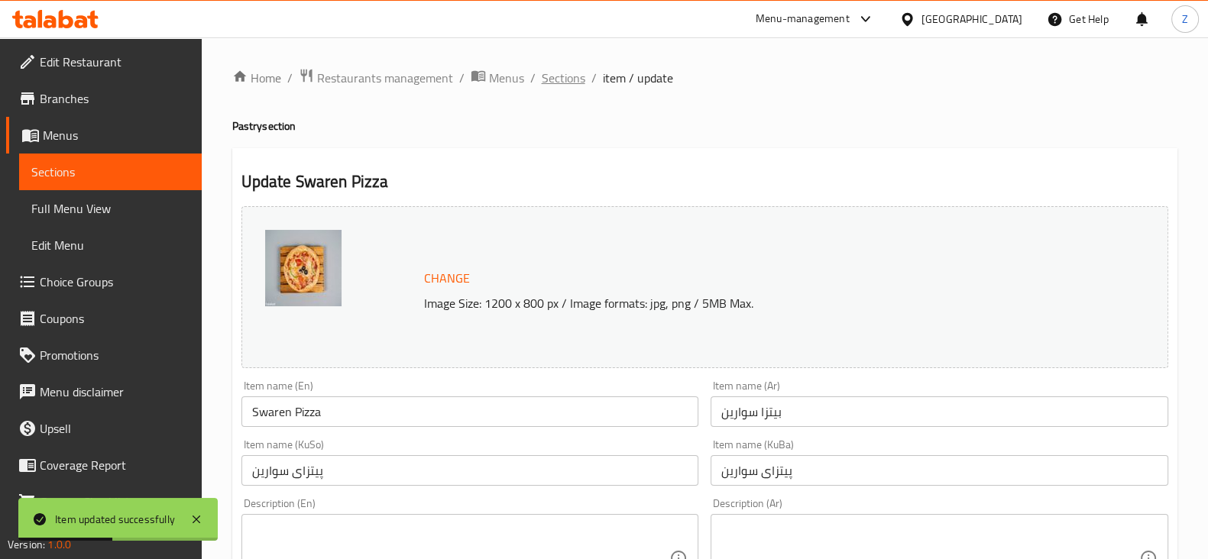
click at [564, 77] on span "Sections" at bounding box center [564, 78] width 44 height 18
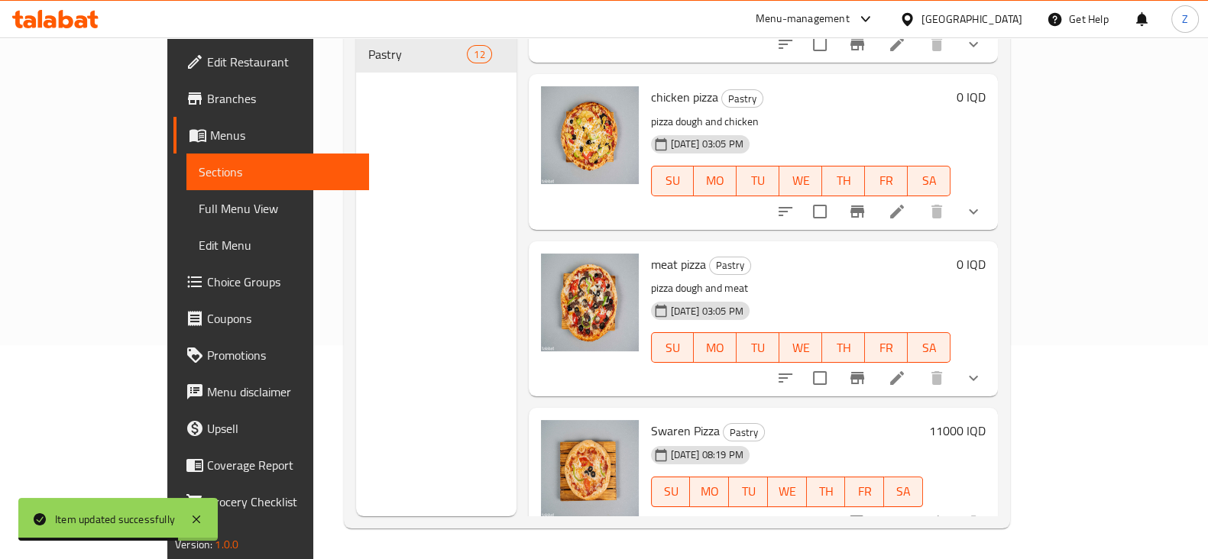
scroll to position [1458, 0]
click at [986, 419] on h6 "11000 IQD" at bounding box center [957, 429] width 57 height 21
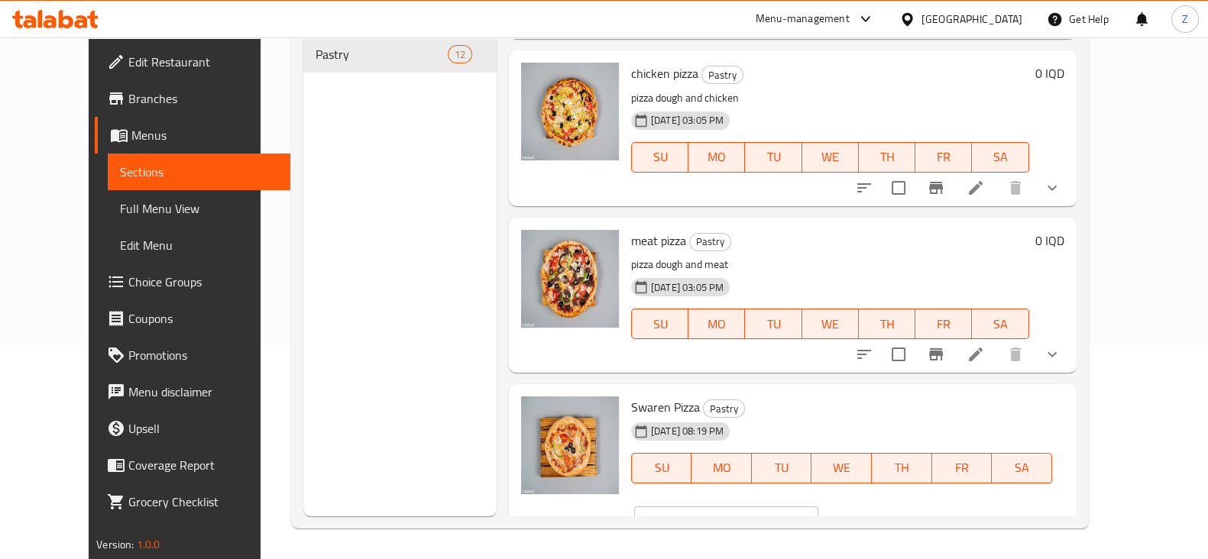
click at [818, 507] on input "11000" at bounding box center [744, 522] width 148 height 31
type input "1250"
click at [879, 514] on icon "ok" at bounding box center [871, 521] width 15 height 15
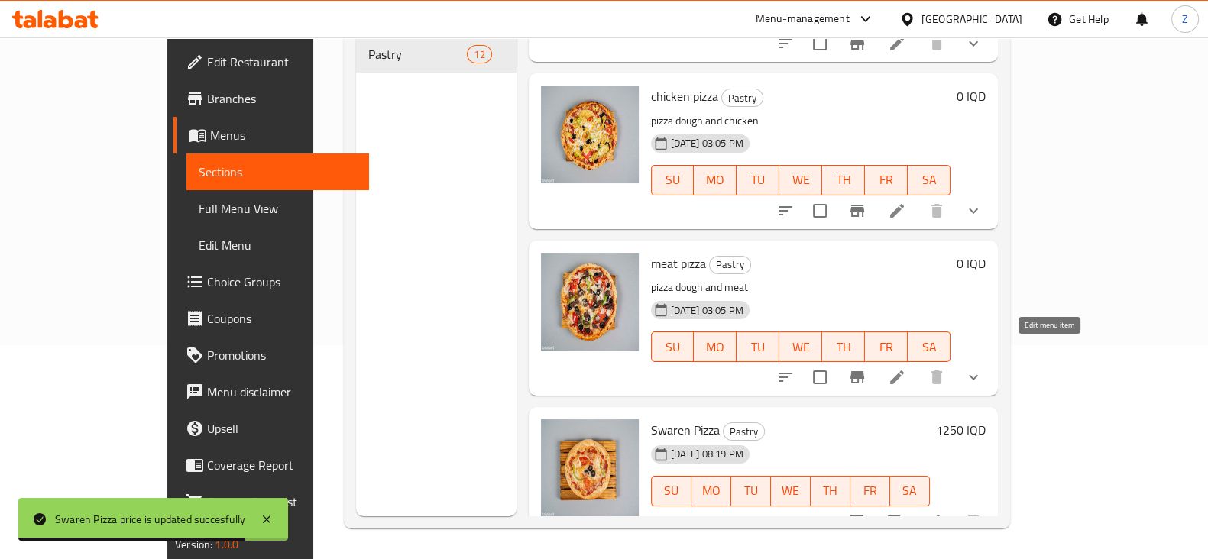
click at [906, 368] on icon at bounding box center [897, 377] width 18 height 18
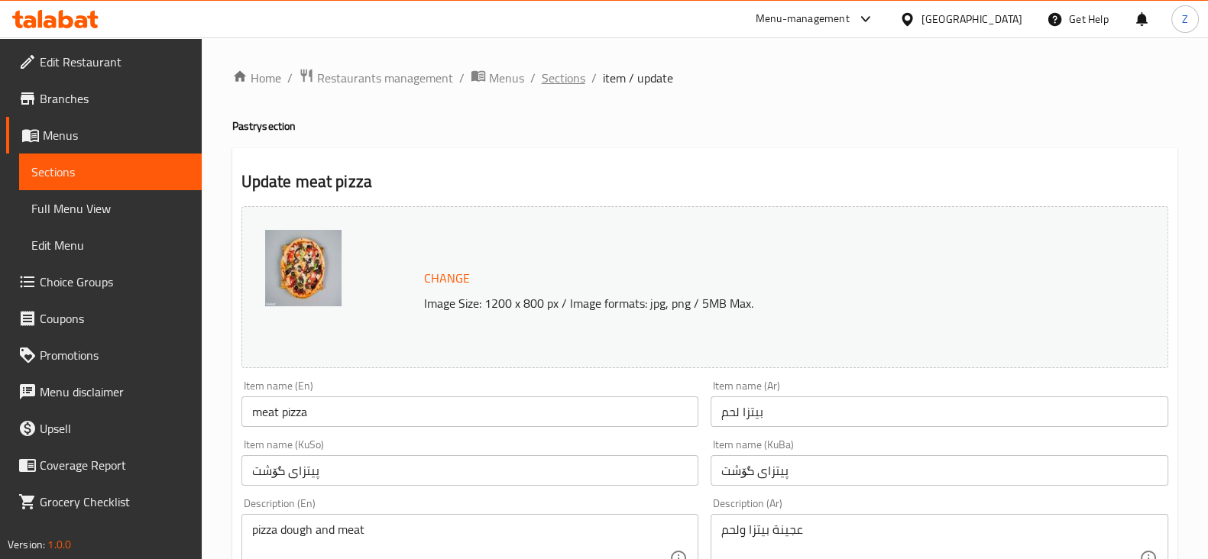
click at [560, 81] on span "Sections" at bounding box center [564, 78] width 44 height 18
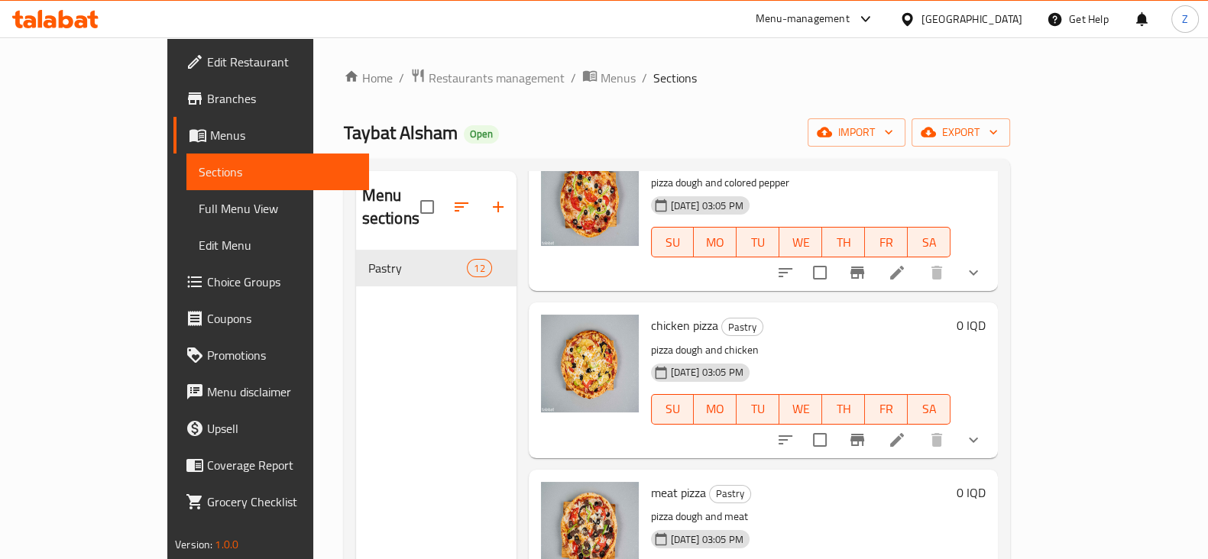
scroll to position [1458, 0]
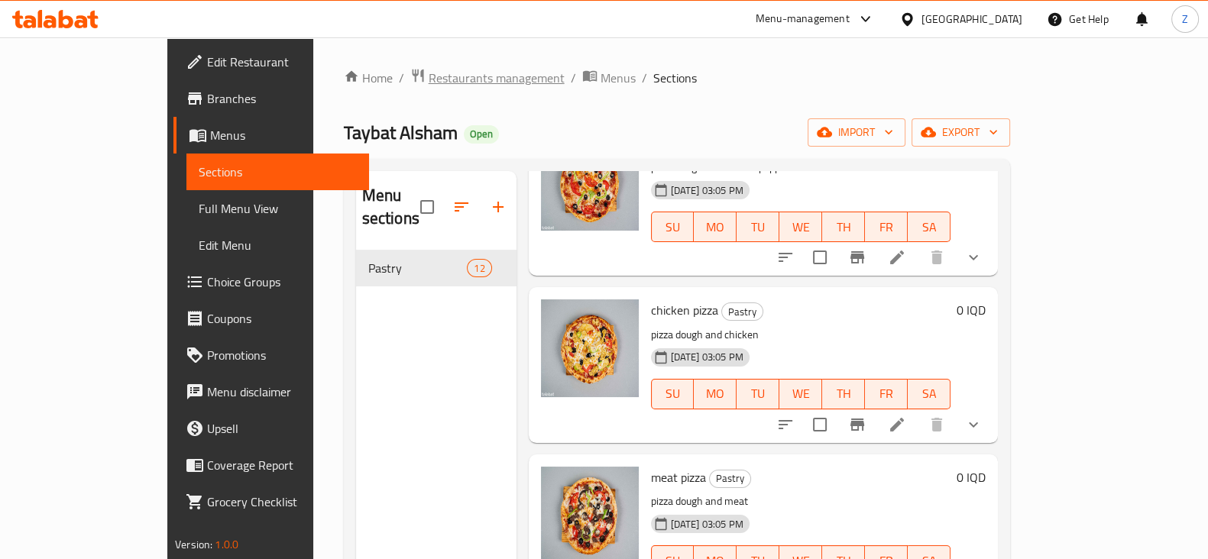
click at [429, 71] on span "Restaurants management" at bounding box center [497, 78] width 136 height 18
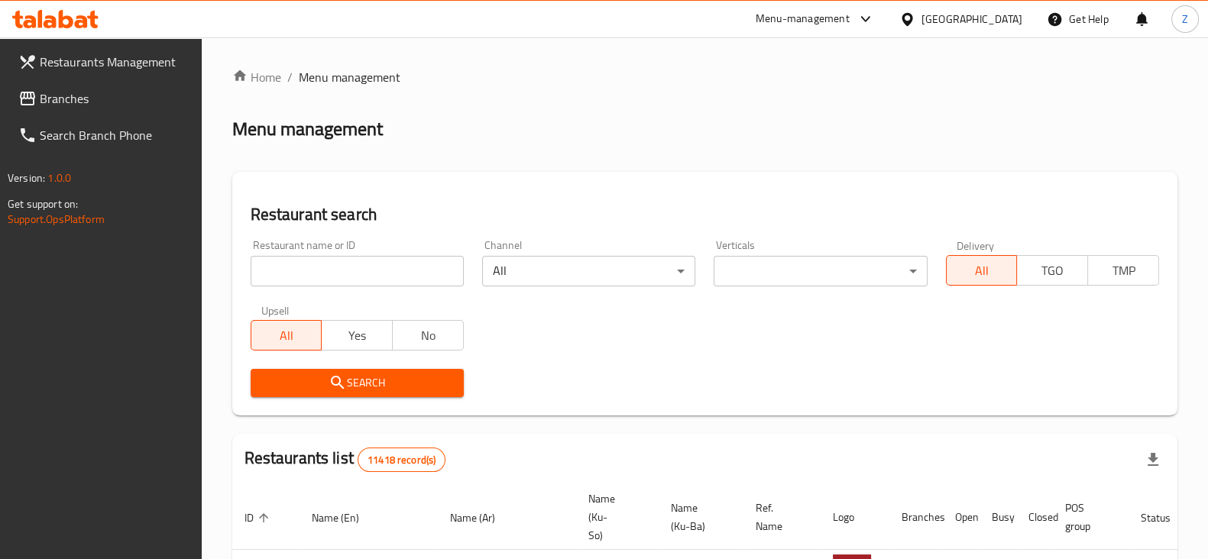
click at [361, 283] on input "search" at bounding box center [357, 271] width 213 height 31
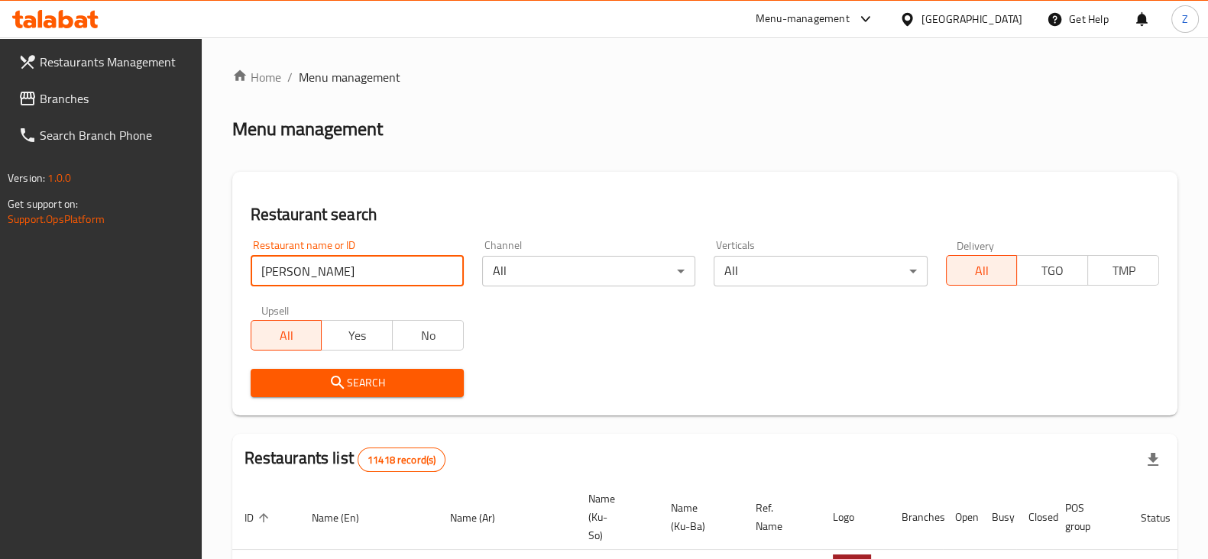
type input "Pana King"
click button "Search" at bounding box center [357, 383] width 213 height 28
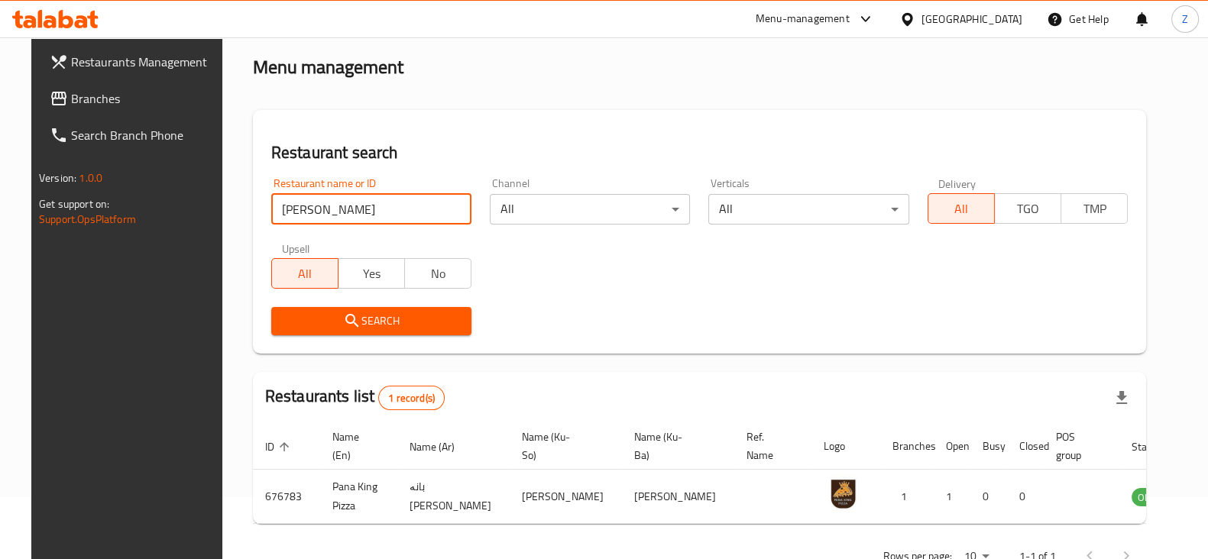
scroll to position [110, 0]
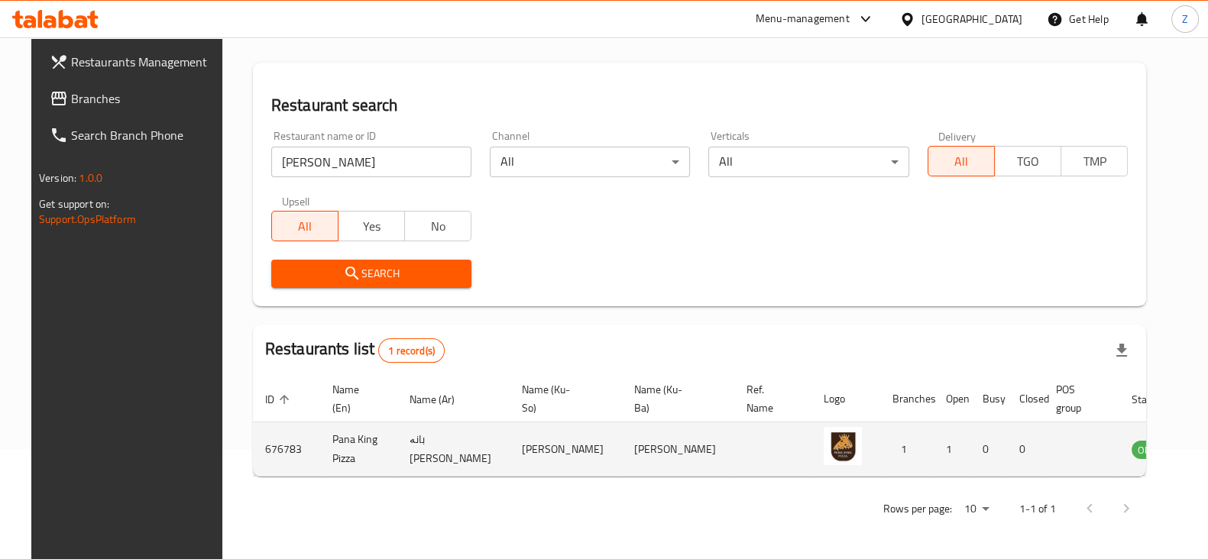
click at [257, 445] on td "676783" at bounding box center [286, 449] width 67 height 54
copy td "676783"
click at [356, 442] on td "Pana King Pizza" at bounding box center [358, 449] width 77 height 54
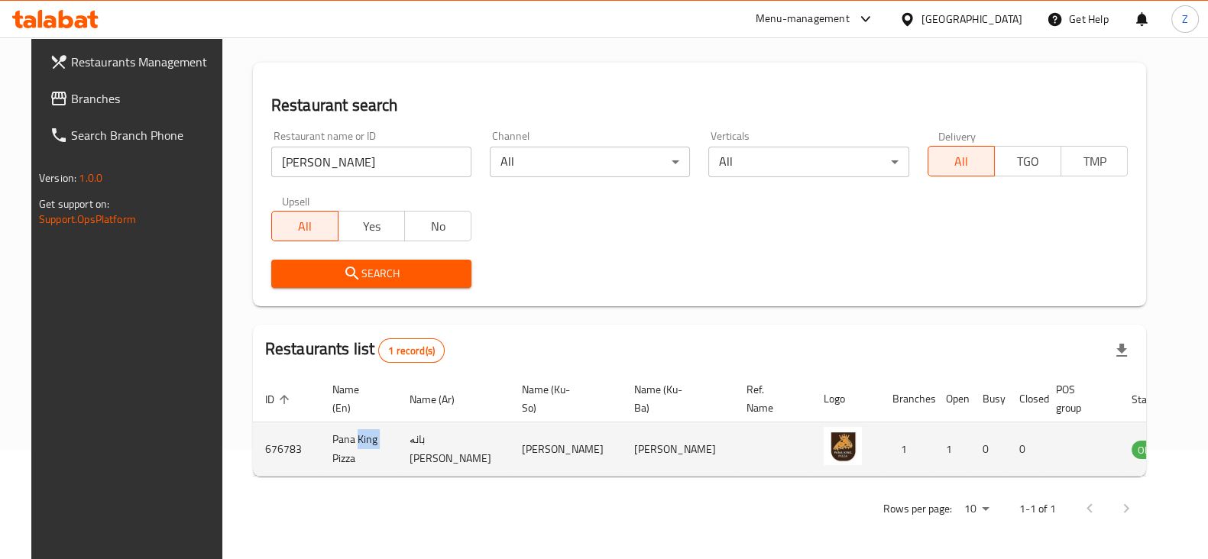
click at [355, 442] on td "Pana King Pizza" at bounding box center [358, 449] width 77 height 54
click at [348, 440] on td "Pana King Pizza" at bounding box center [358, 449] width 77 height 54
